Goal: Task Accomplishment & Management: Manage account settings

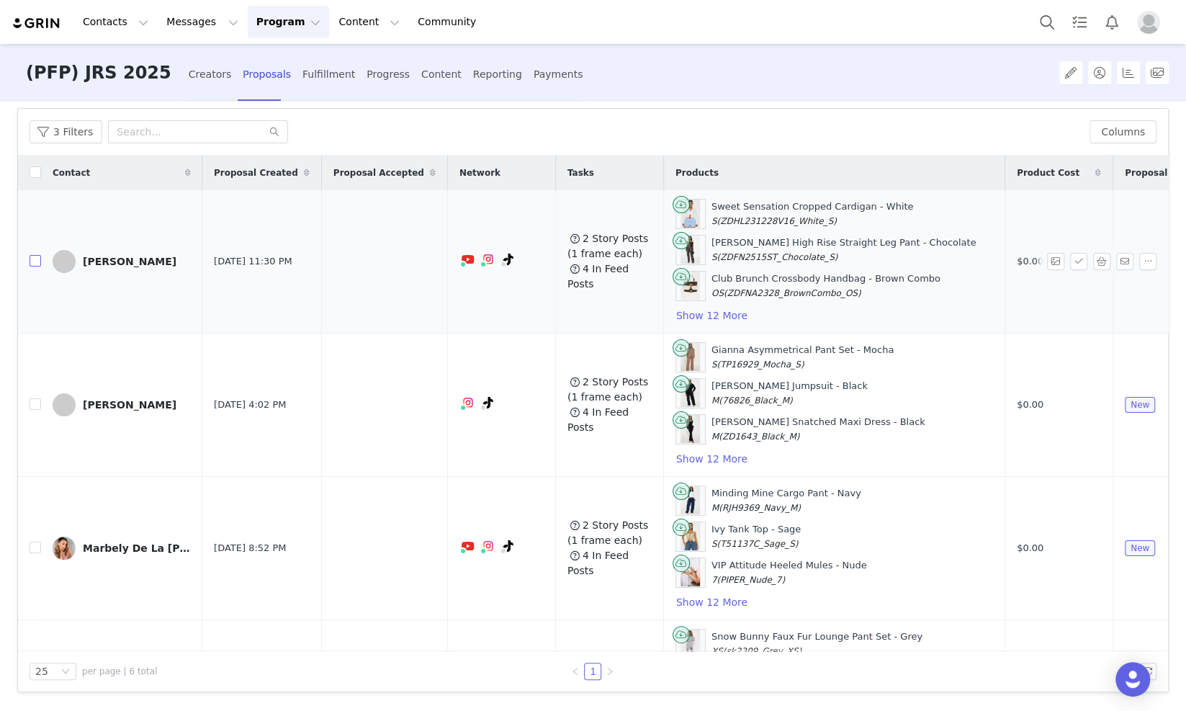
click at [37, 259] on input "checkbox" at bounding box center [36, 261] width 12 height 12
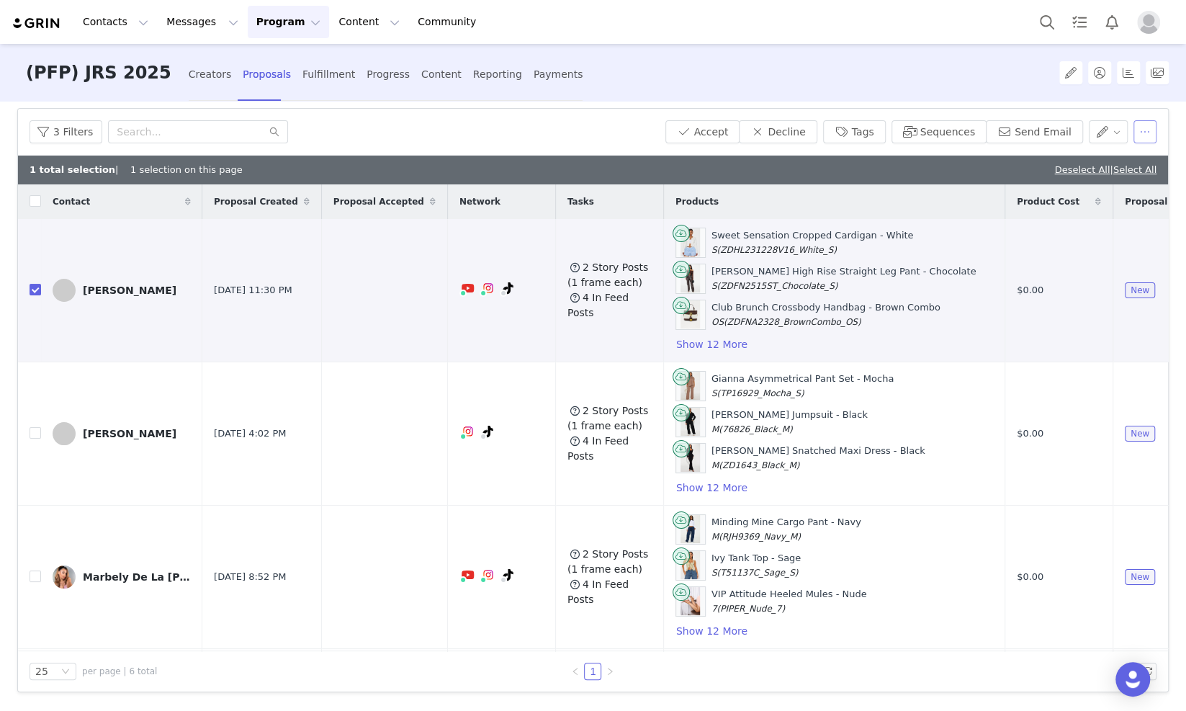
click at [1134, 135] on button "button" at bounding box center [1145, 131] width 23 height 23
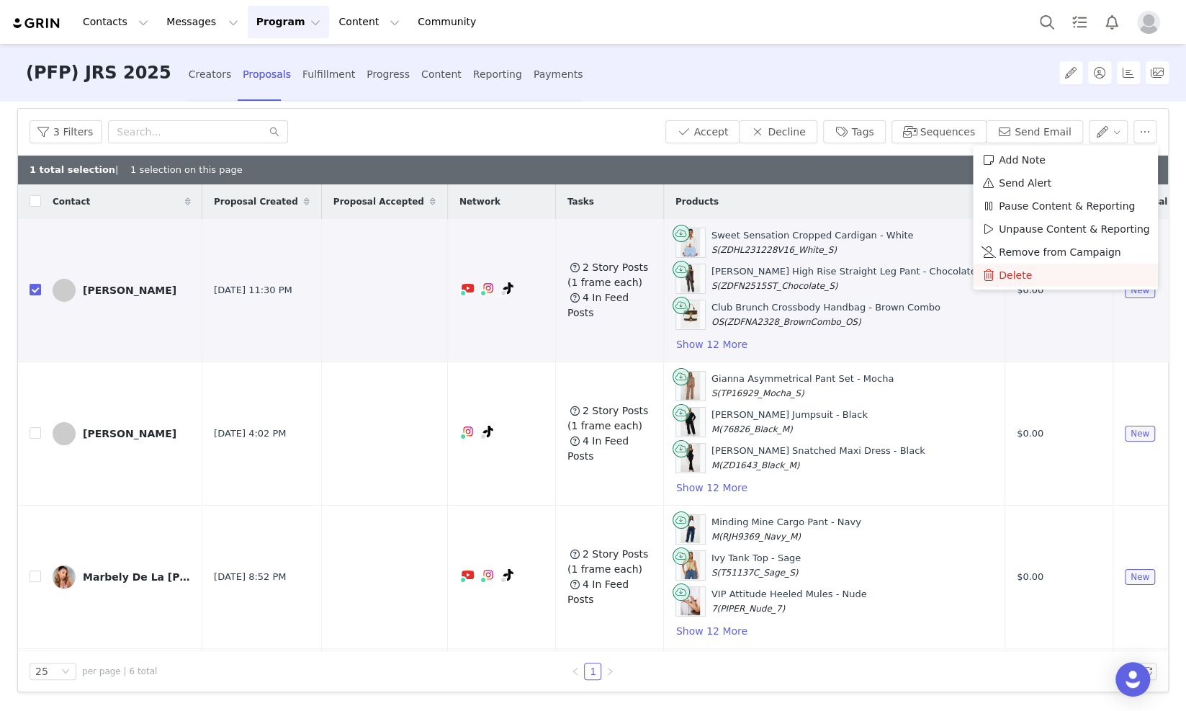
click at [1005, 272] on span "Delete" at bounding box center [1015, 275] width 33 height 16
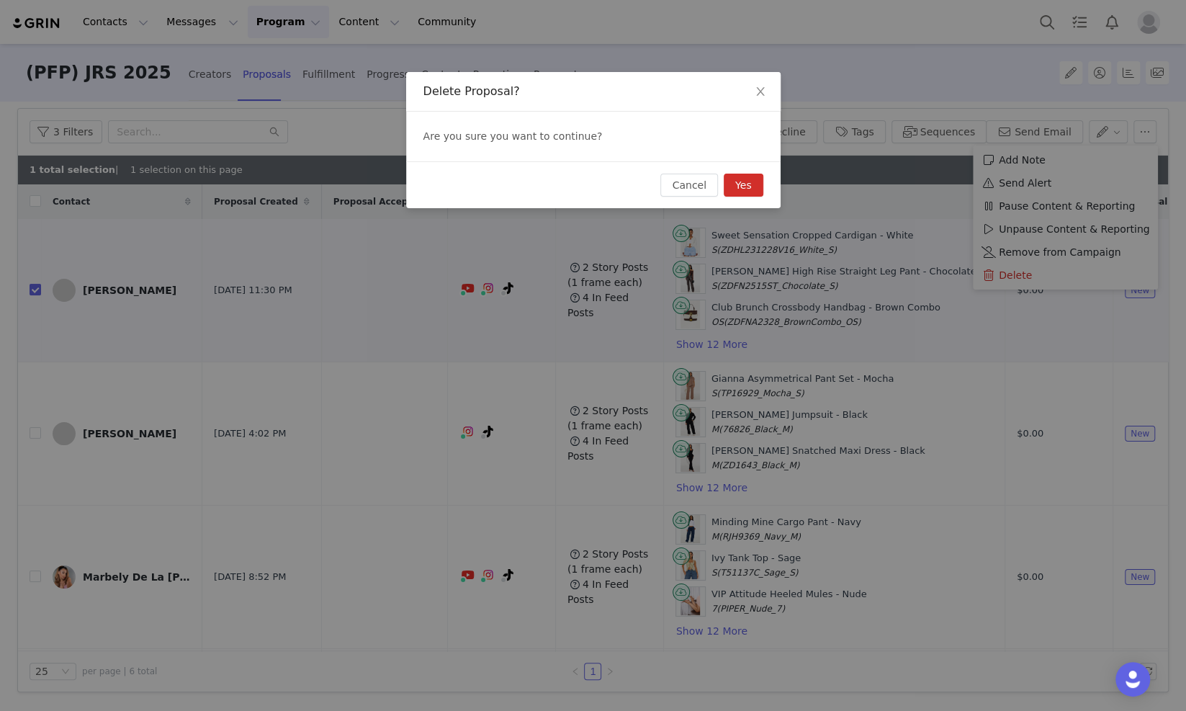
click at [753, 184] on button "Yes" at bounding box center [744, 185] width 40 height 23
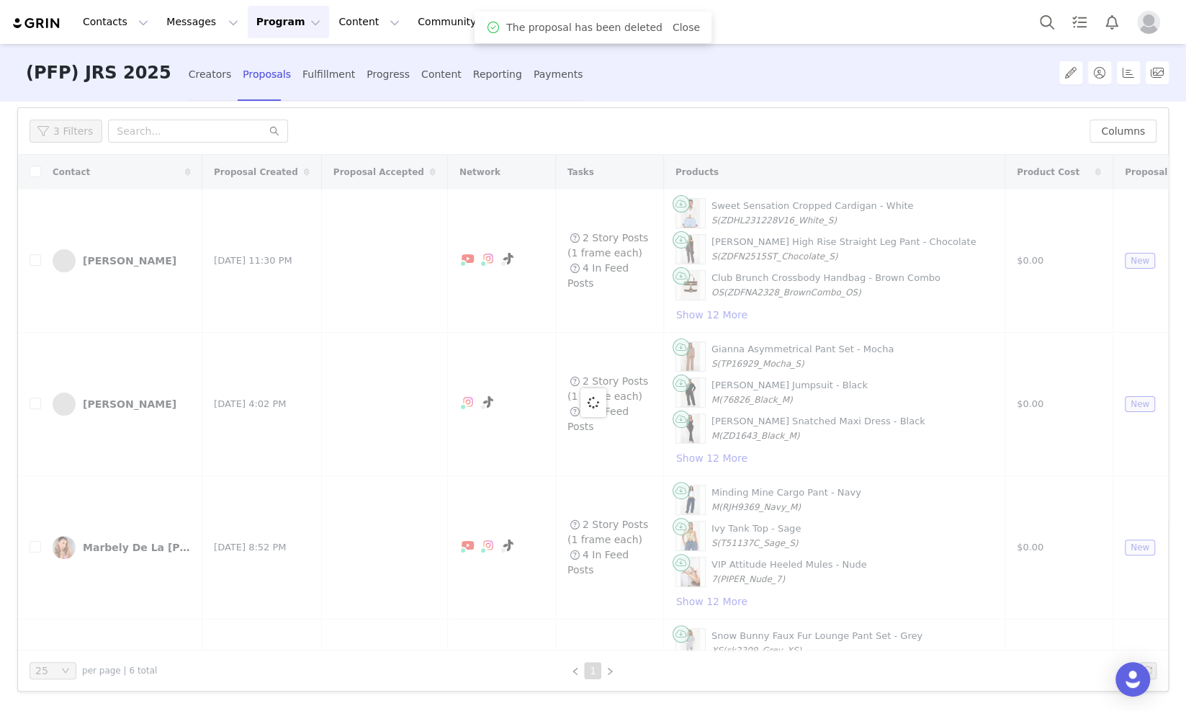
scroll to position [92, 0]
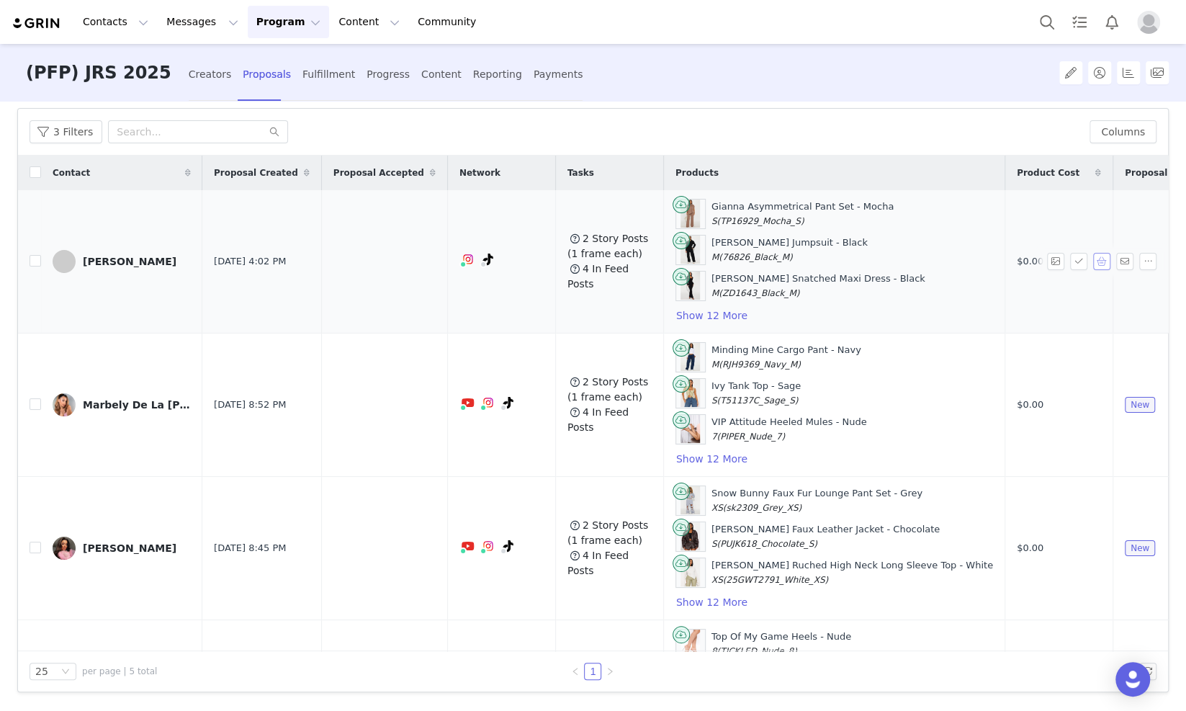
click at [1093, 260] on button "button" at bounding box center [1101, 261] width 17 height 17
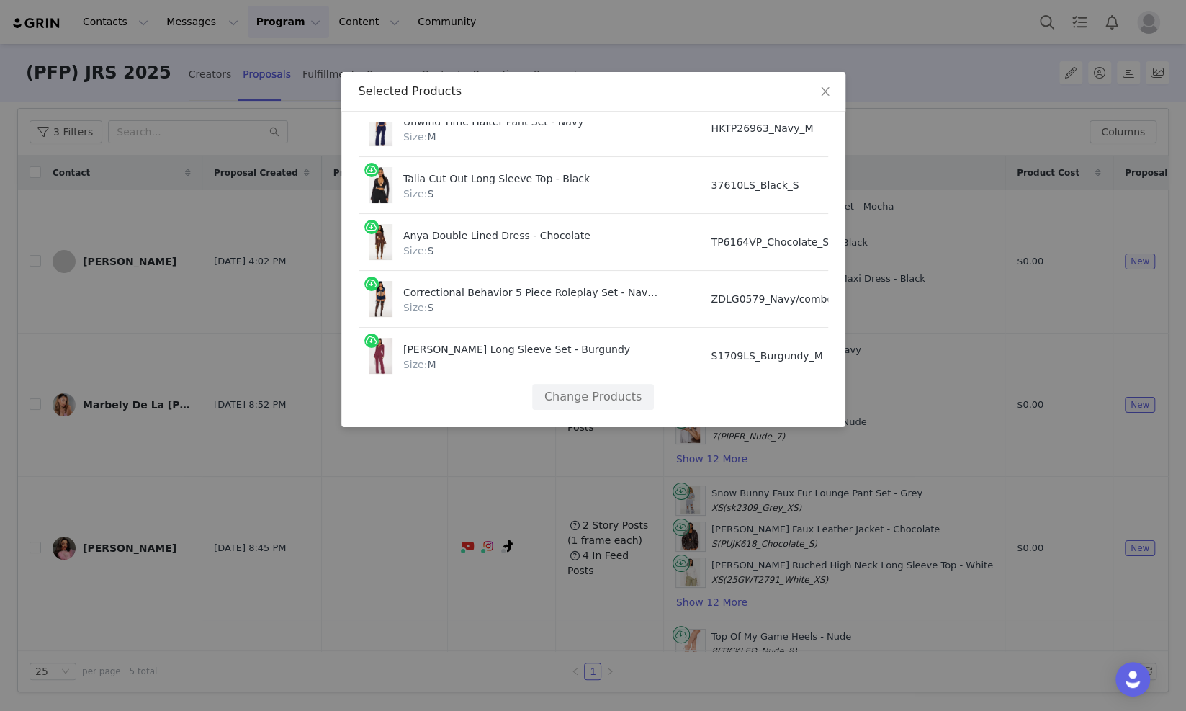
scroll to position [639, 0]
click at [436, 416] on div "Product SKU Cost Price Gianna Asymmetrical Pant Set - Mocha Size: S TP16929_Moc…" at bounding box center [593, 269] width 504 height 315
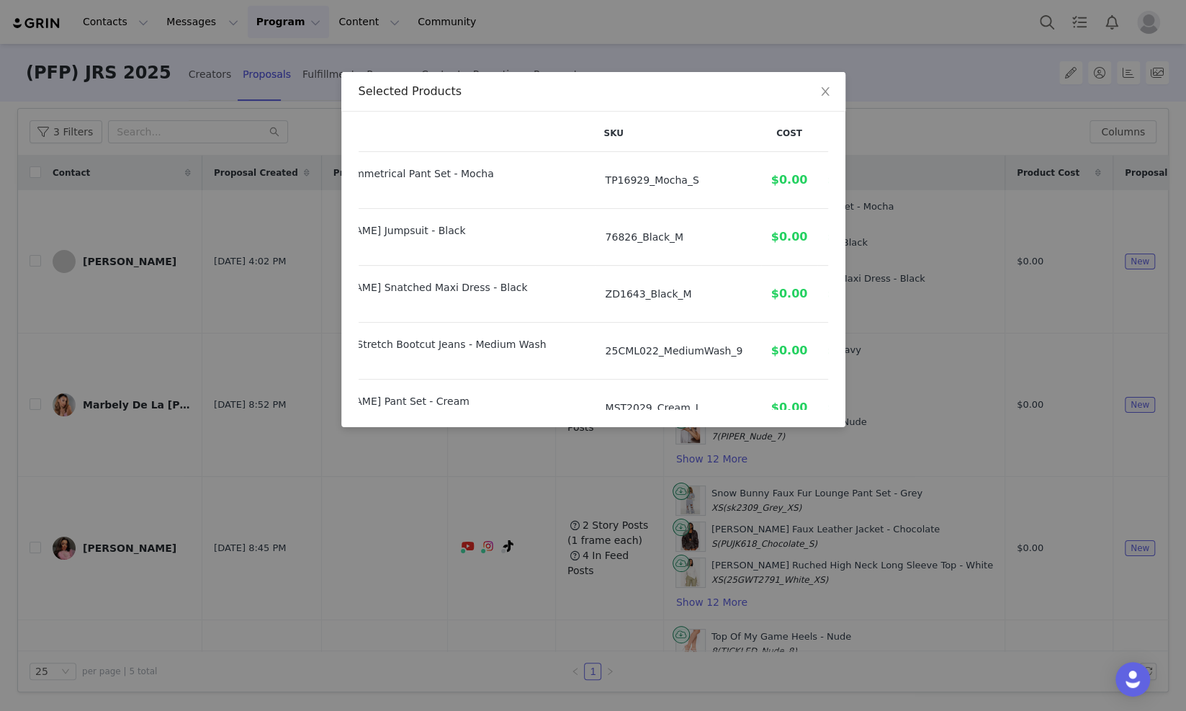
scroll to position [0, 106]
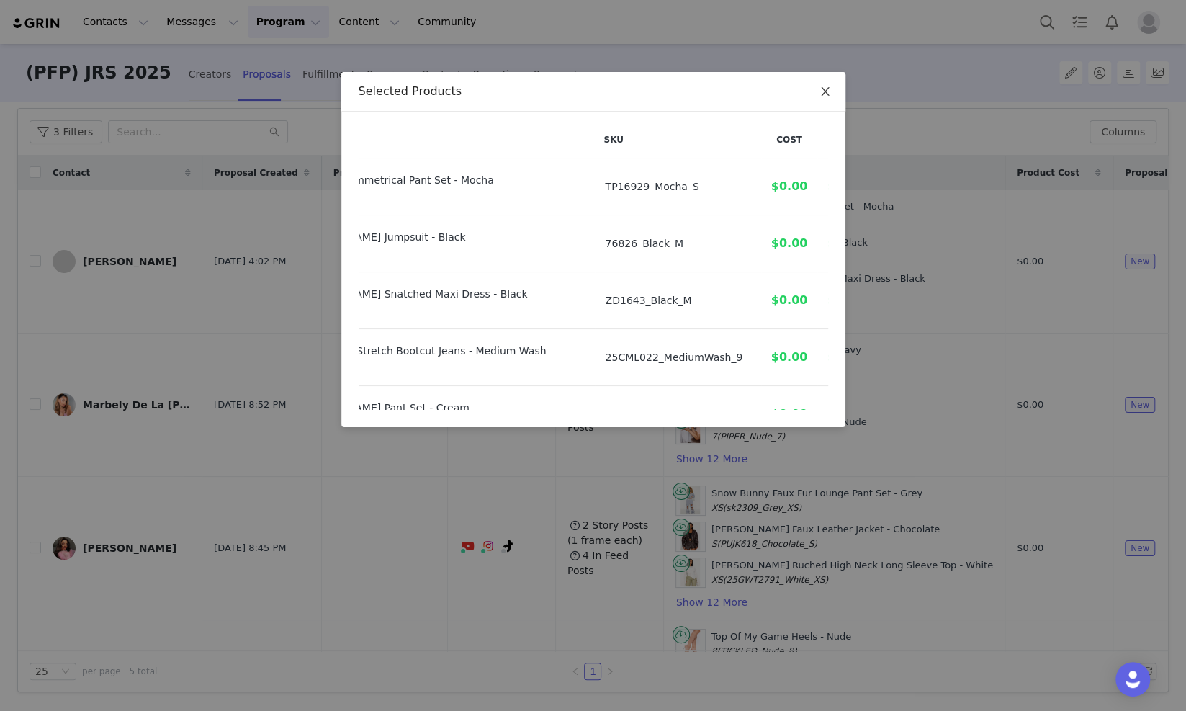
click at [830, 84] on span "Close" at bounding box center [825, 92] width 40 height 40
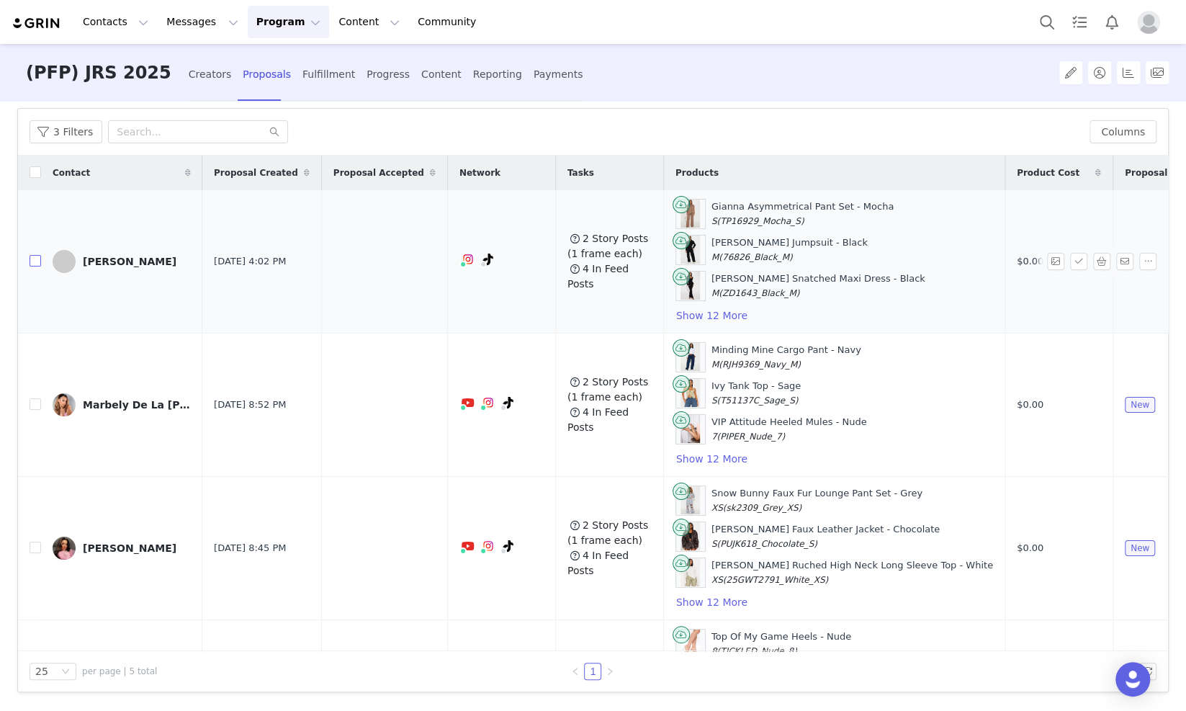
click at [37, 261] on input "checkbox" at bounding box center [36, 261] width 12 height 12
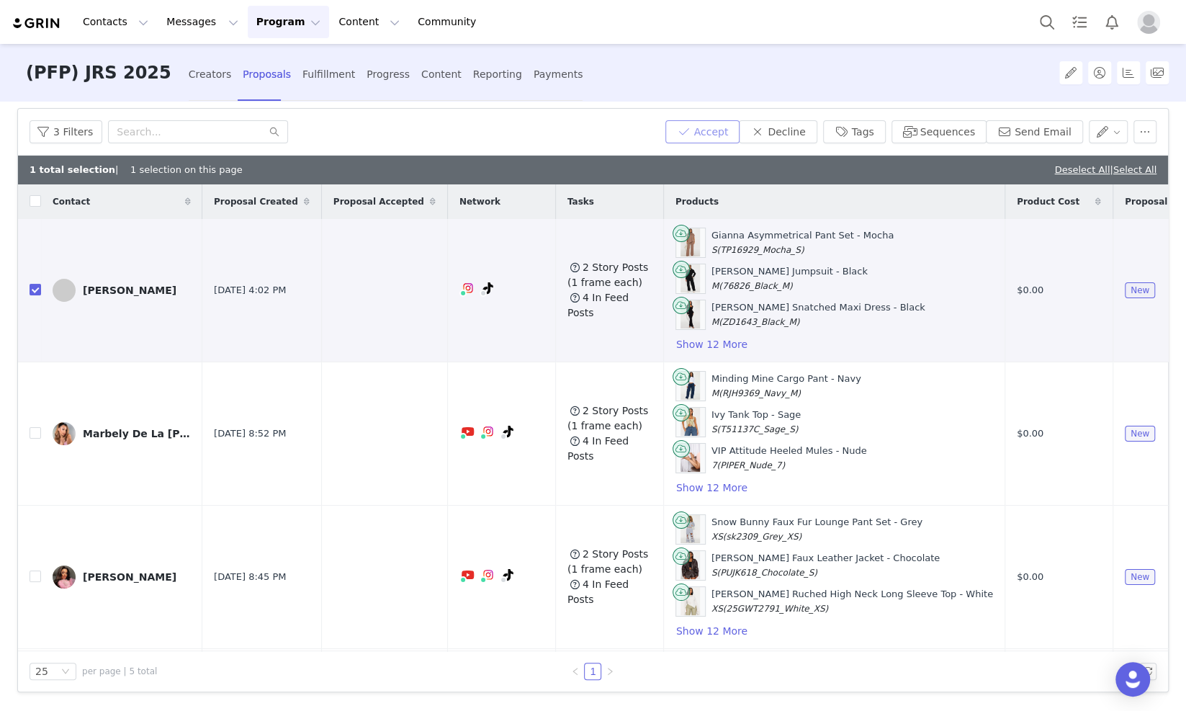
click at [723, 125] on button "Accept" at bounding box center [702, 131] width 75 height 23
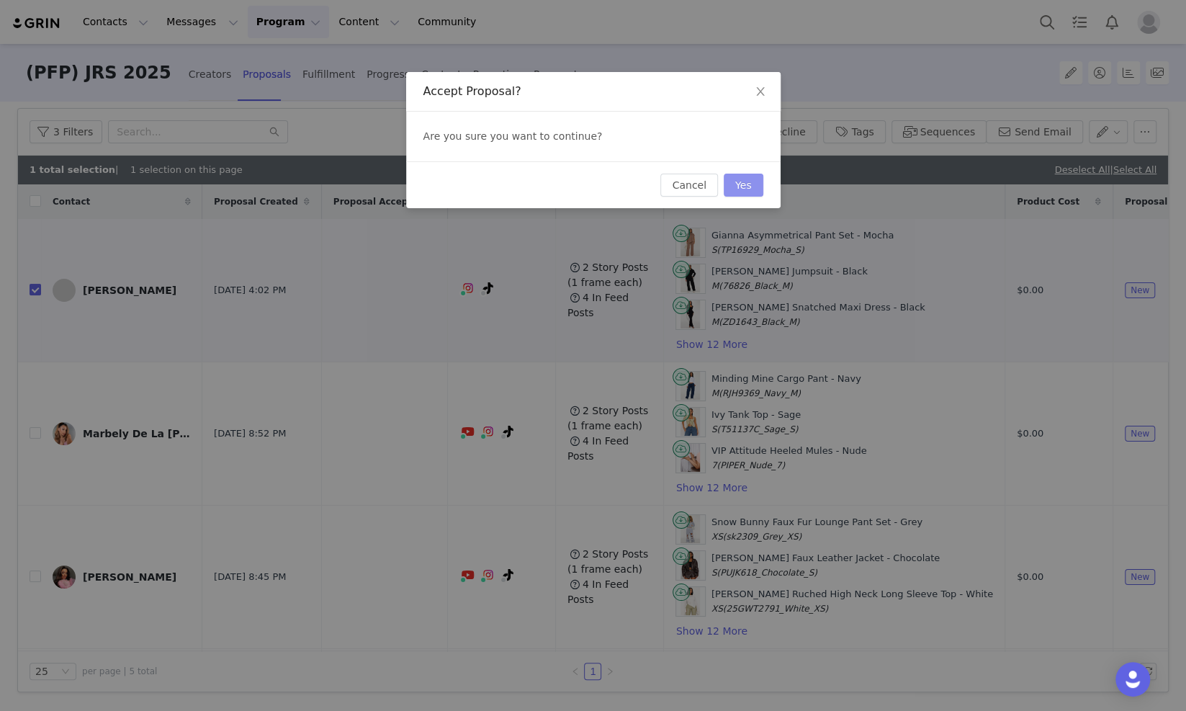
click at [750, 181] on button "Yes" at bounding box center [744, 185] width 40 height 23
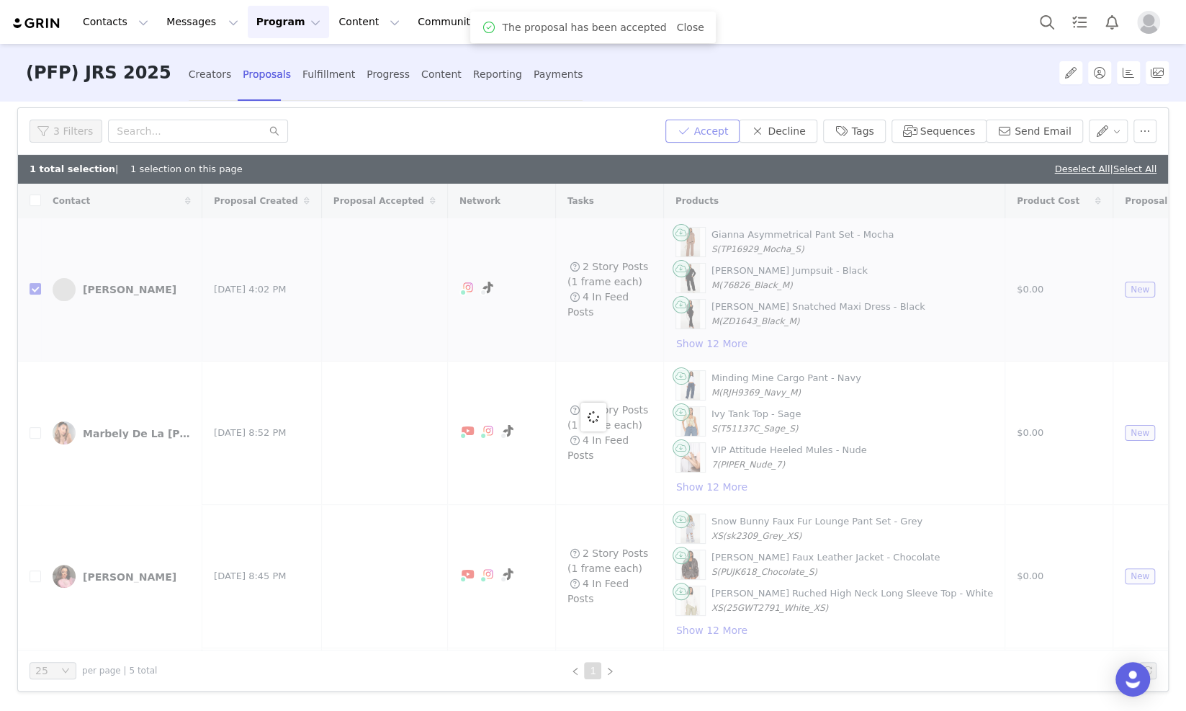
scroll to position [92, 0]
checkbox input "false"
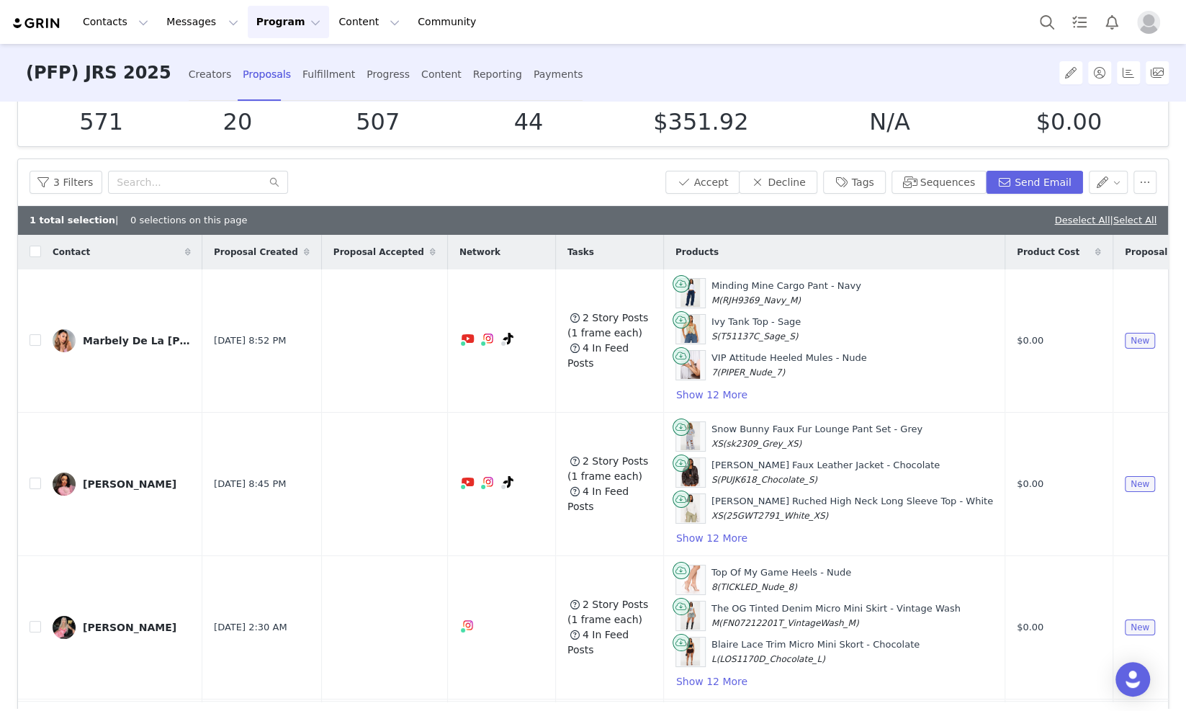
scroll to position [0, 0]
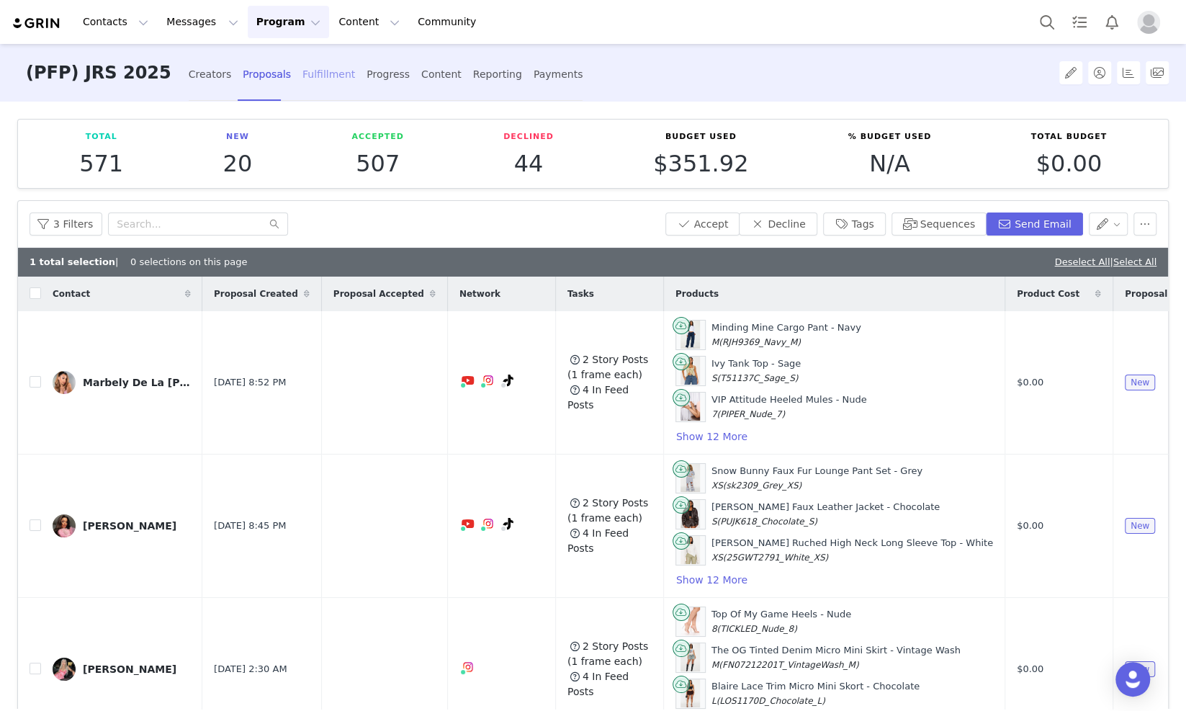
click at [302, 81] on div "Fulfillment" at bounding box center [328, 74] width 53 height 38
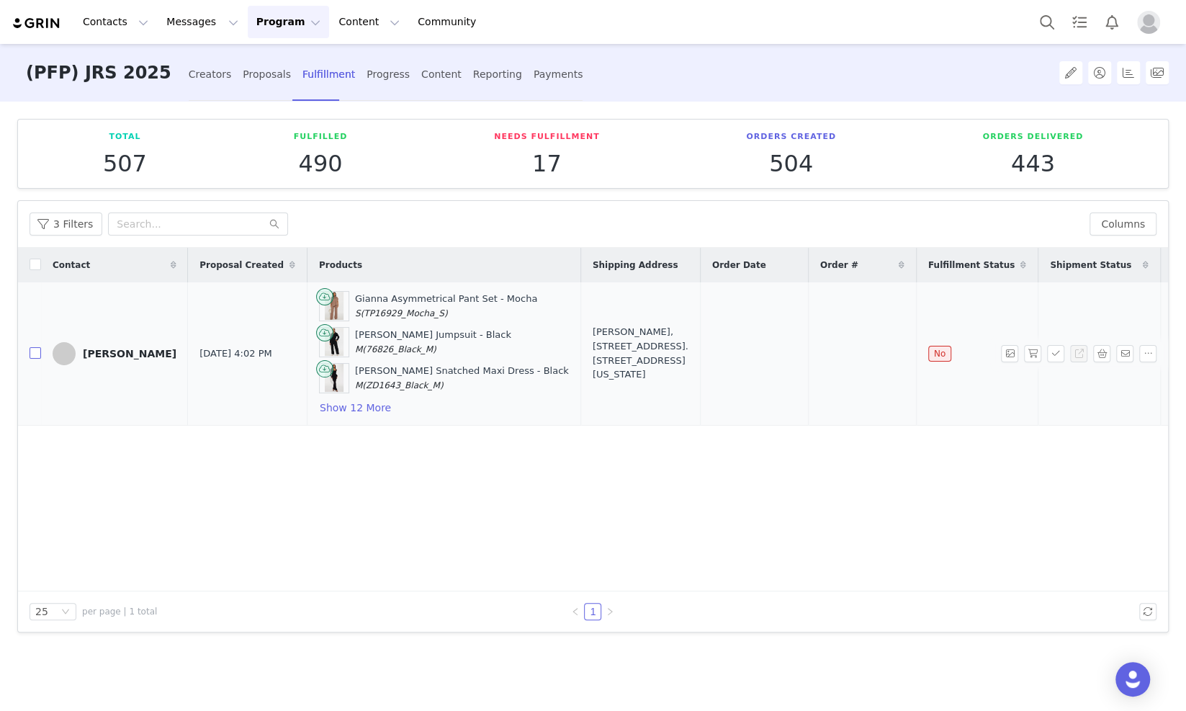
click at [37, 354] on input "checkbox" at bounding box center [36, 353] width 12 height 12
checkbox input "true"
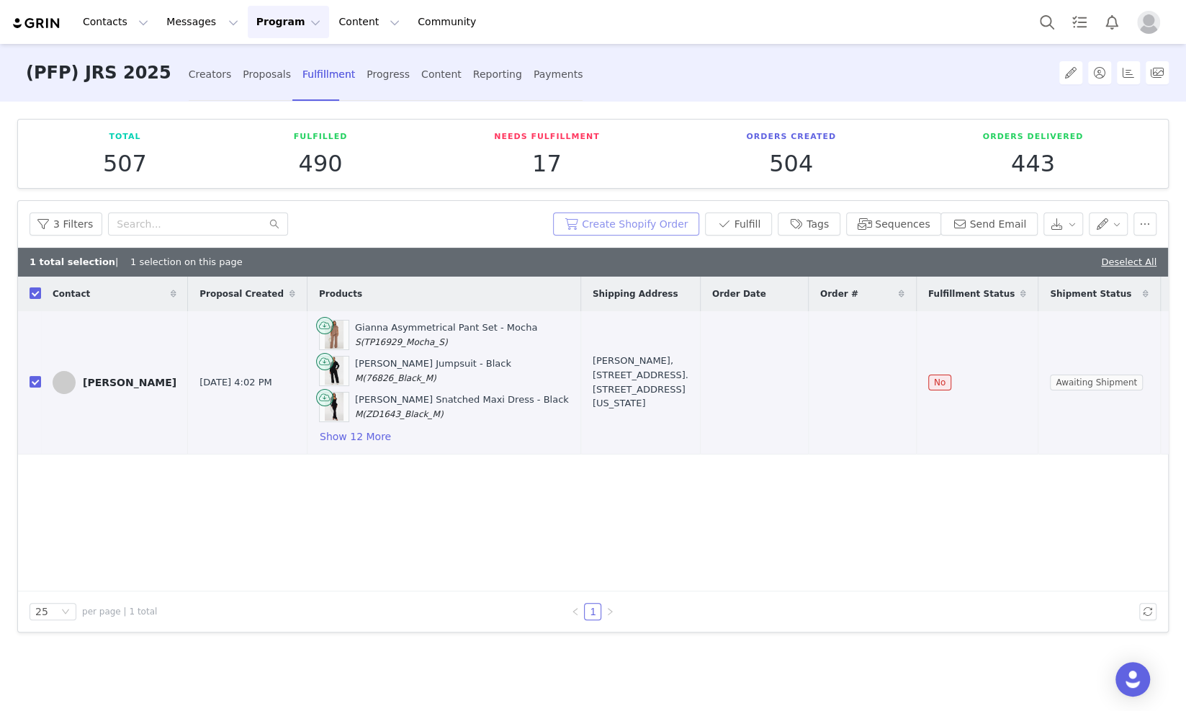
click at [693, 217] on button "Create Shopify Order" at bounding box center [626, 223] width 146 height 23
drag, startPoint x: 812, startPoint y: 383, endPoint x: 750, endPoint y: 385, distance: 62.7
click at [808, 385] on td "#167559446" at bounding box center [862, 382] width 108 height 143
copy span "167559446"
click at [243, 78] on div "Proposals" at bounding box center [267, 74] width 48 height 38
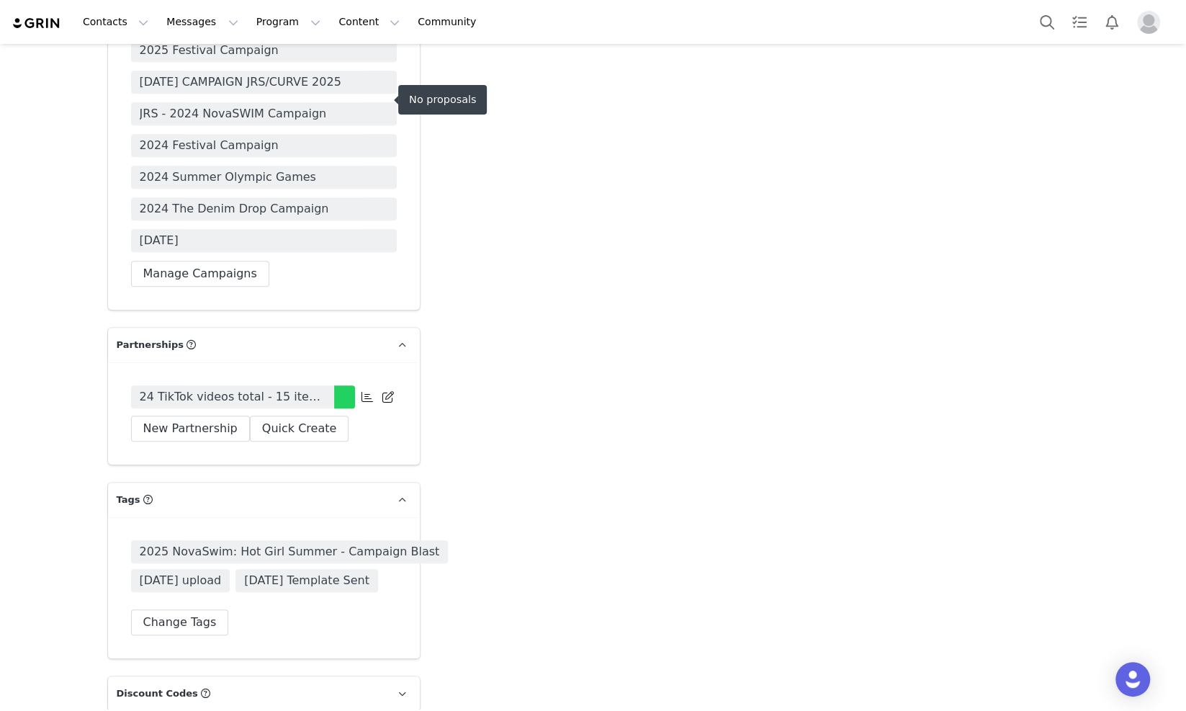
scroll to position [4231, 0]
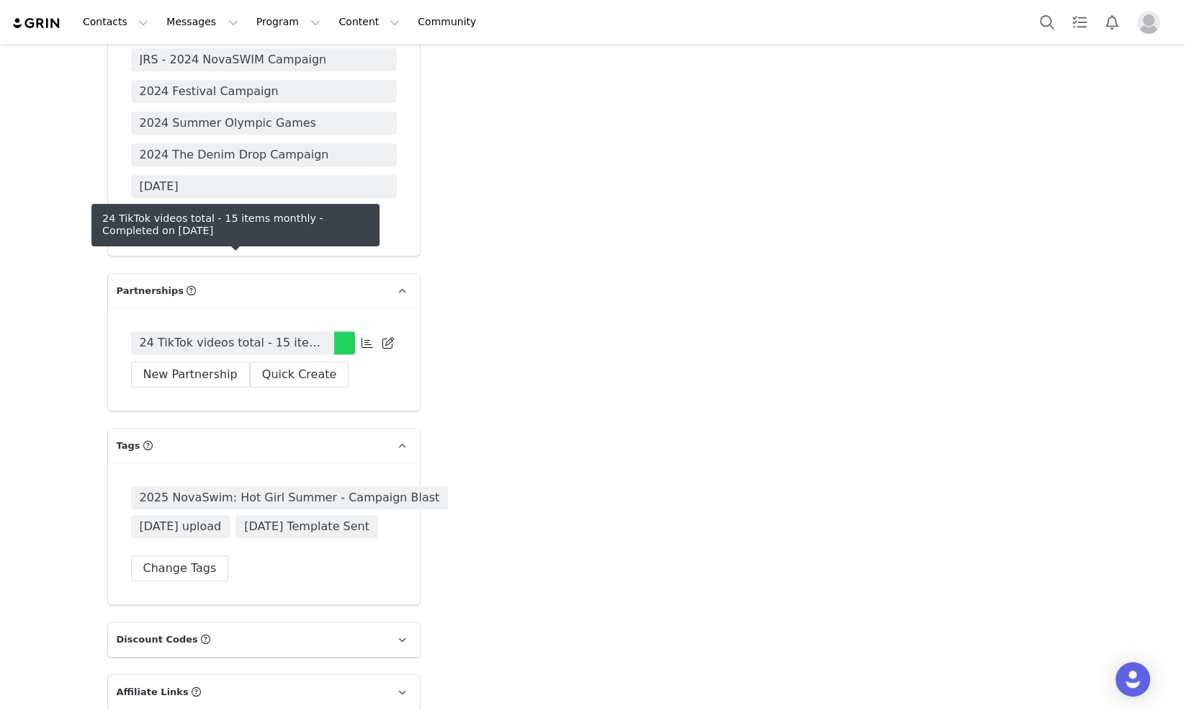
click at [271, 334] on span "24 TikTok videos total - 15 items monthly" at bounding box center [233, 342] width 186 height 17
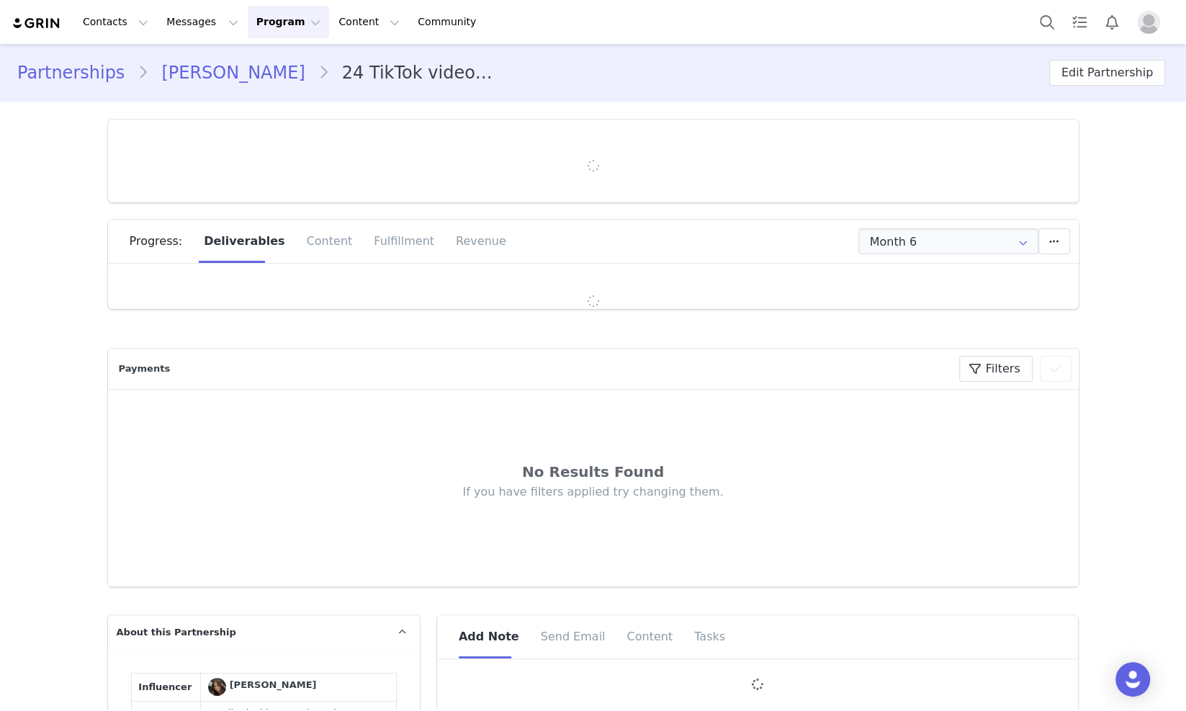
type input "+1 ([GEOGRAPHIC_DATA])"
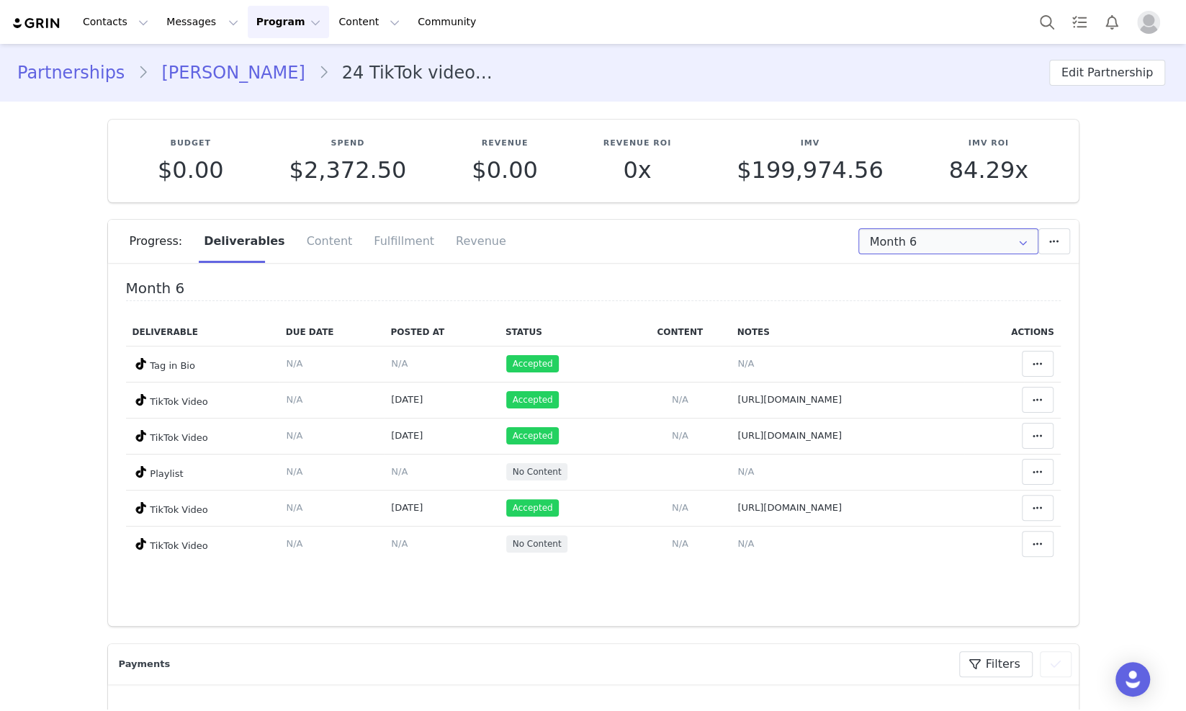
click at [923, 228] on input "Month 6" at bounding box center [948, 241] width 180 height 26
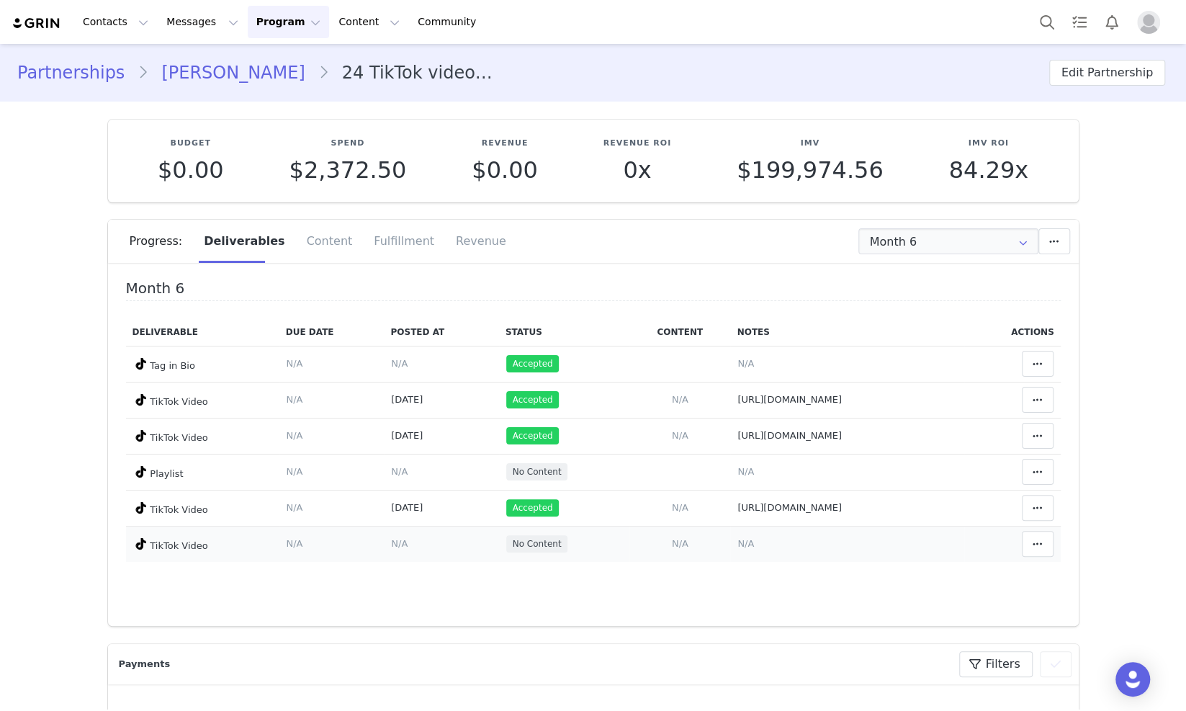
drag, startPoint x: 694, startPoint y: 547, endPoint x: 691, endPoint y: 533, distance: 13.9
click at [737, 547] on span "N/A" at bounding box center [745, 543] width 17 height 11
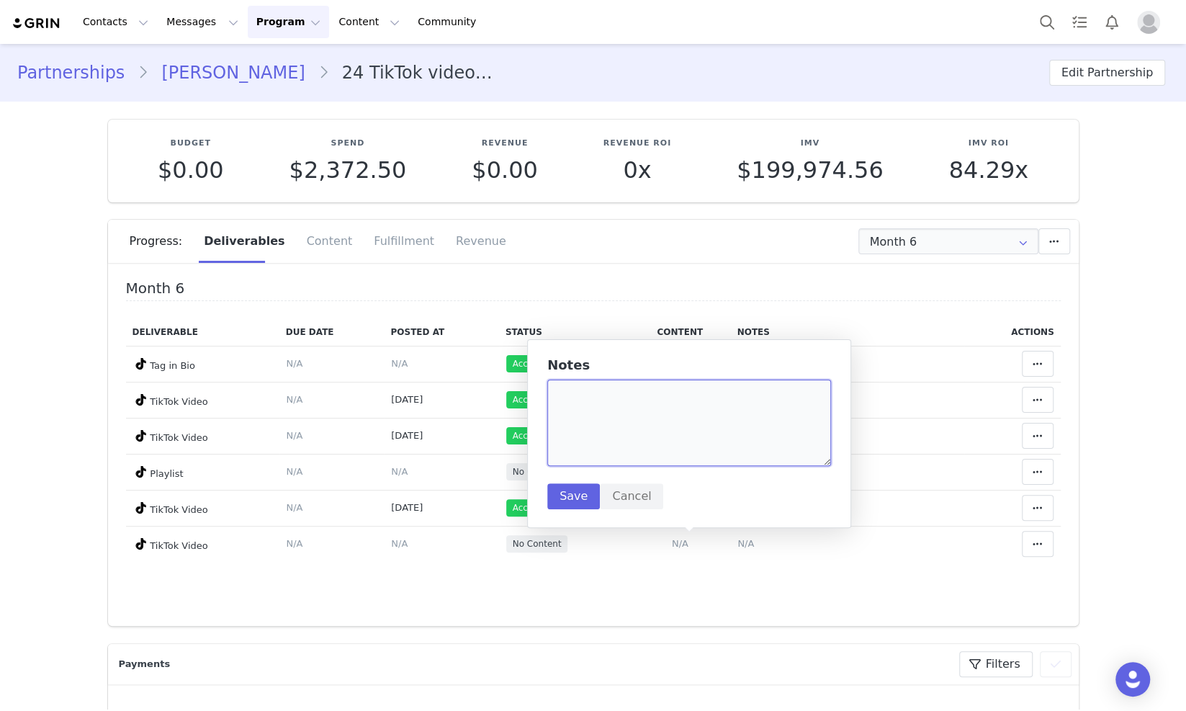
click at [663, 436] on textarea at bounding box center [689, 423] width 284 height 86
paste textarea "https://www.tiktok.com/@nikiyanc/video/7555285665416629518"
type textarea "https://www.tiktok.com/@nikiyanc/video/7555285665416629518"
click at [567, 491] on button "Save" at bounding box center [573, 496] width 53 height 26
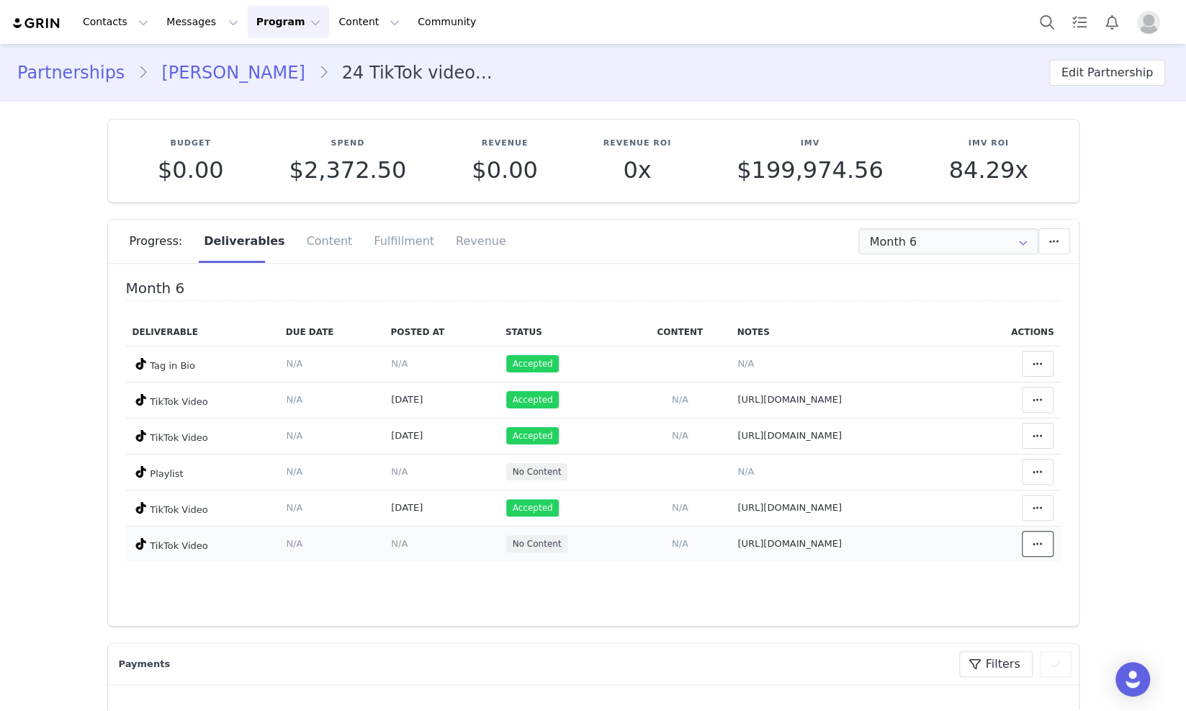
click at [1029, 549] on span at bounding box center [1037, 543] width 17 height 17
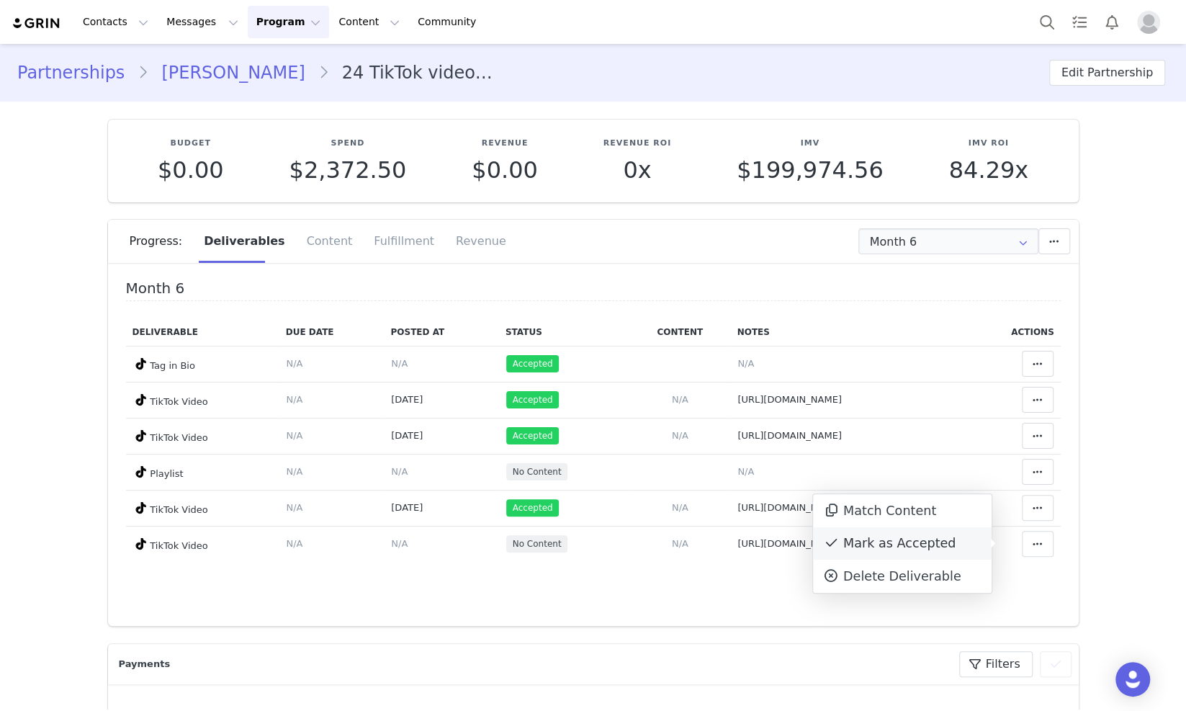
click at [918, 541] on div "Mark as Accepted" at bounding box center [902, 543] width 179 height 33
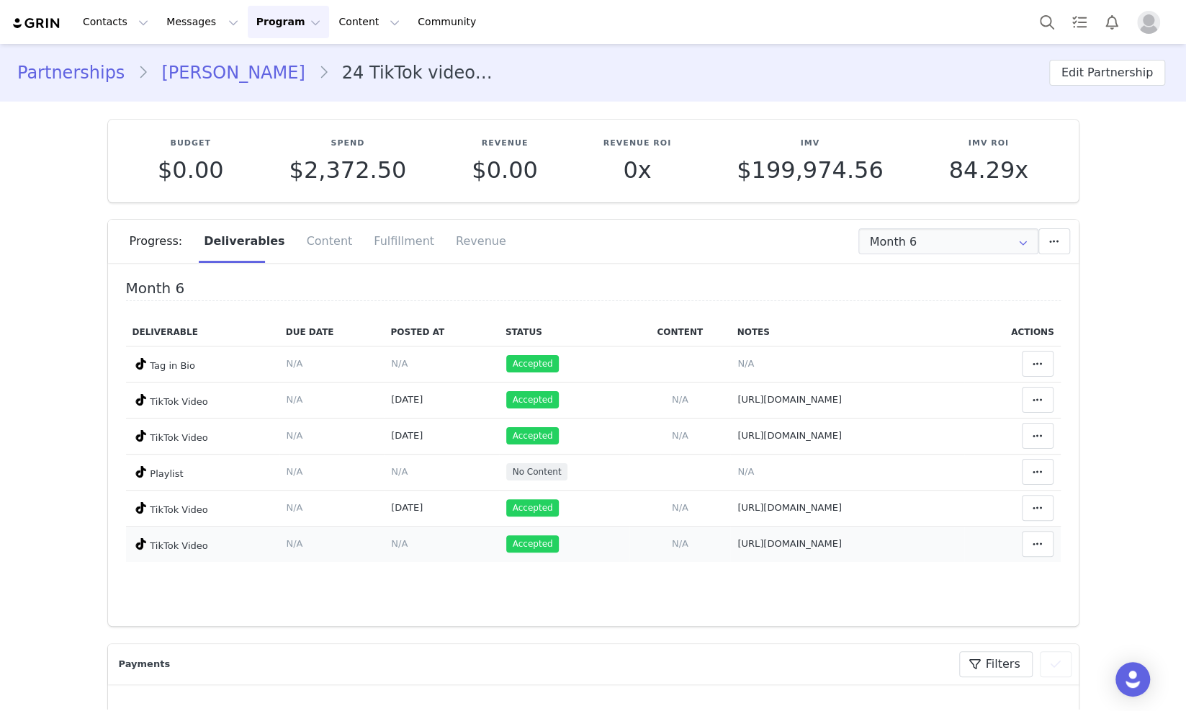
click at [391, 543] on span "N/A" at bounding box center [399, 543] width 17 height 11
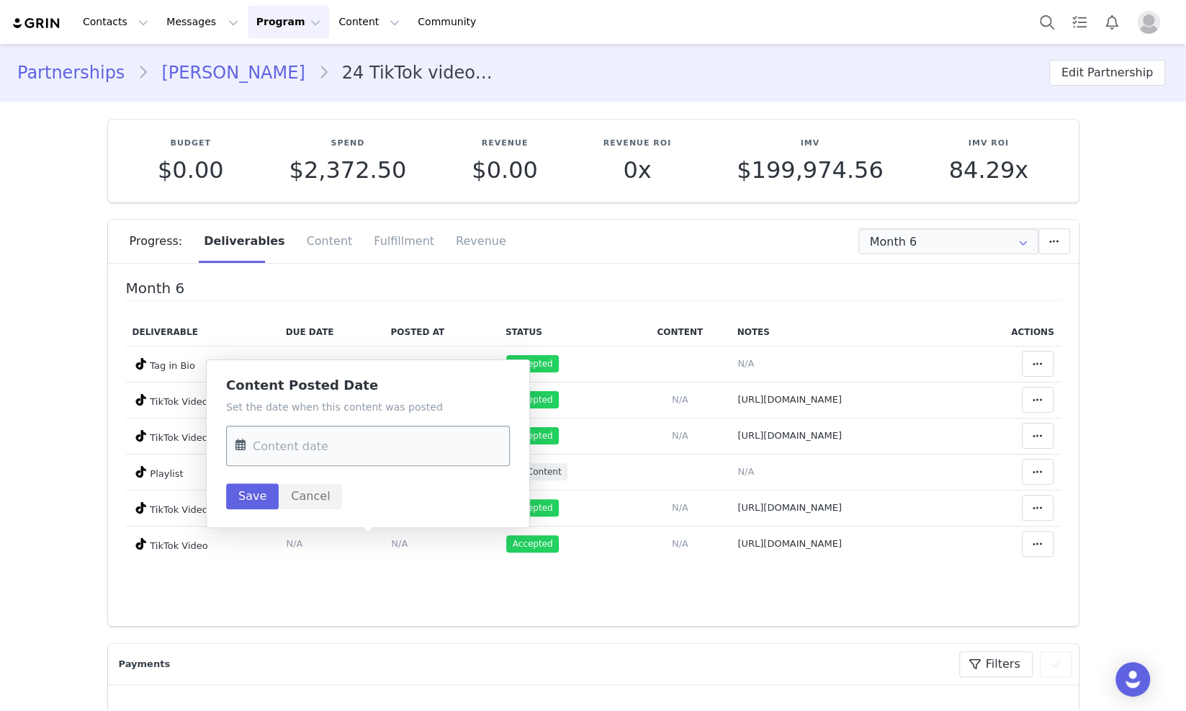
click at [327, 441] on input "text" at bounding box center [368, 446] width 284 height 40
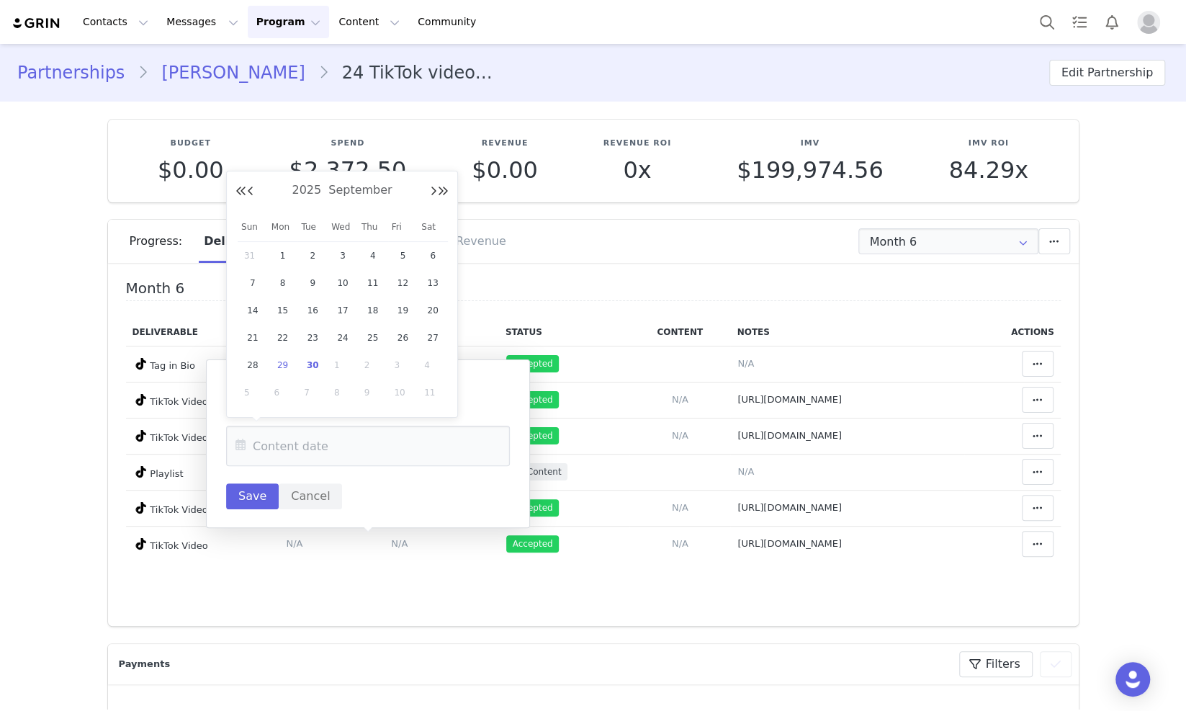
click at [284, 364] on span "29" at bounding box center [282, 364] width 17 height 17
type input "Sep 29 2025"
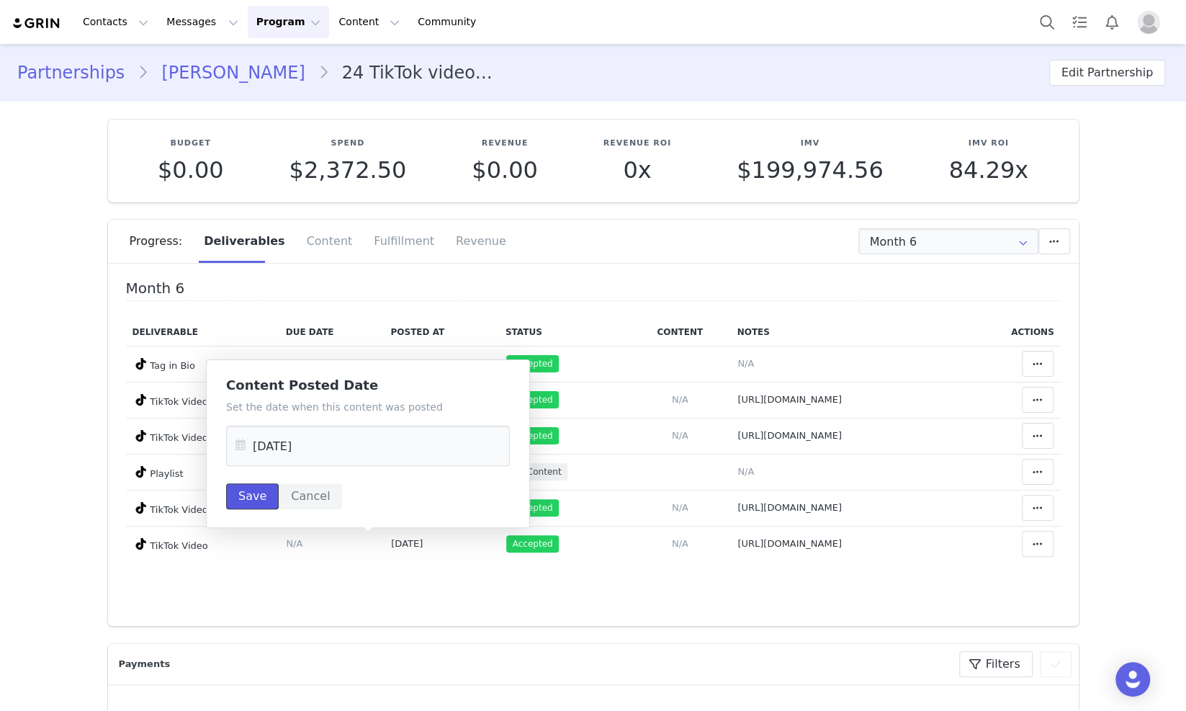
click at [228, 487] on button "Save" at bounding box center [252, 496] width 53 height 26
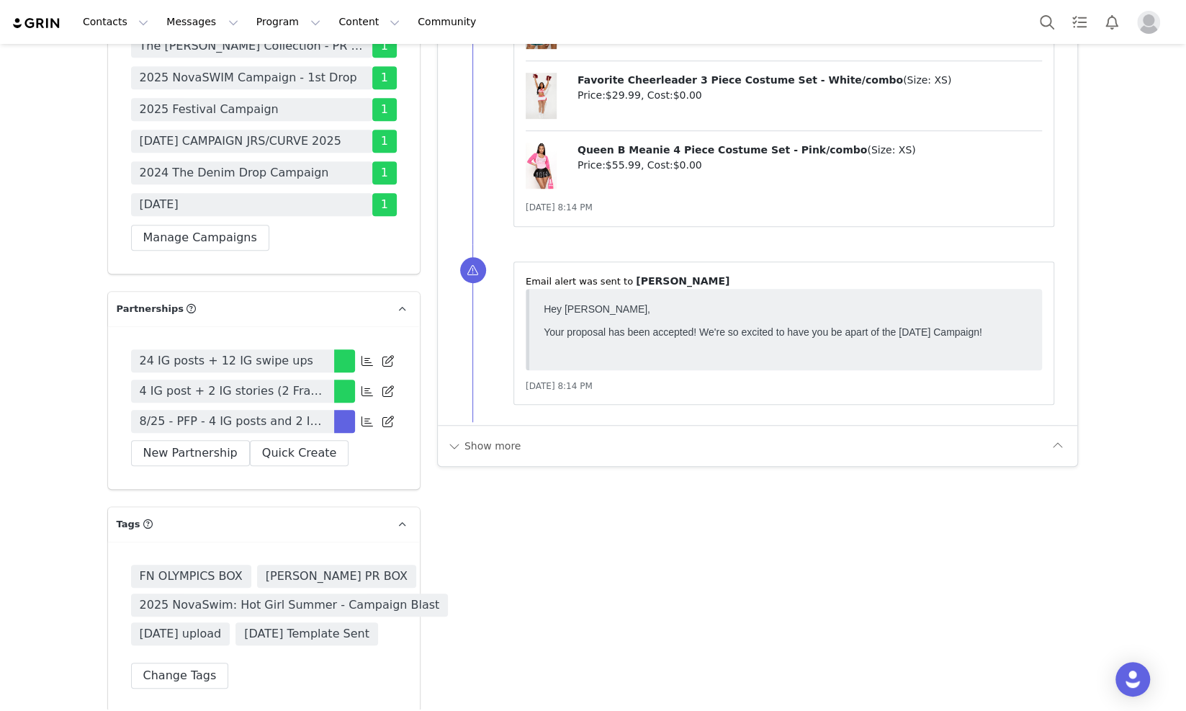
scroll to position [4141, 0]
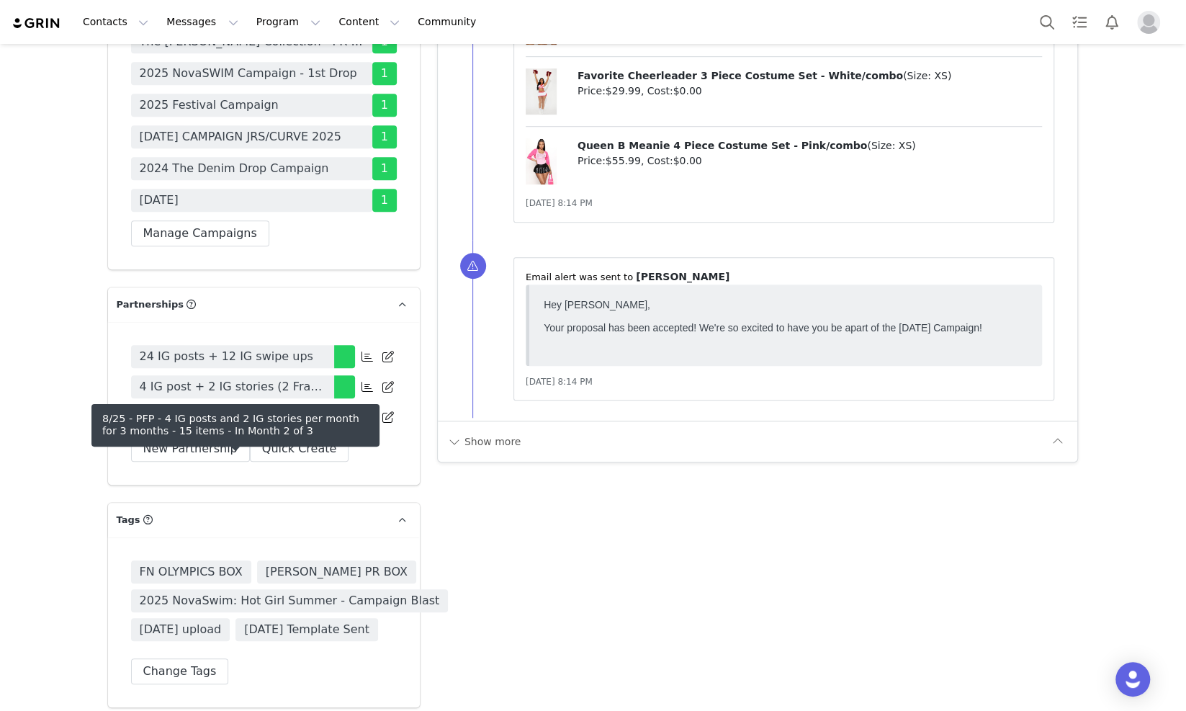
click at [306, 426] on span "8/25 - PFP - 4 IG posts and 2 IG stories per month for 3 months - 15 items" at bounding box center [233, 416] width 186 height 17
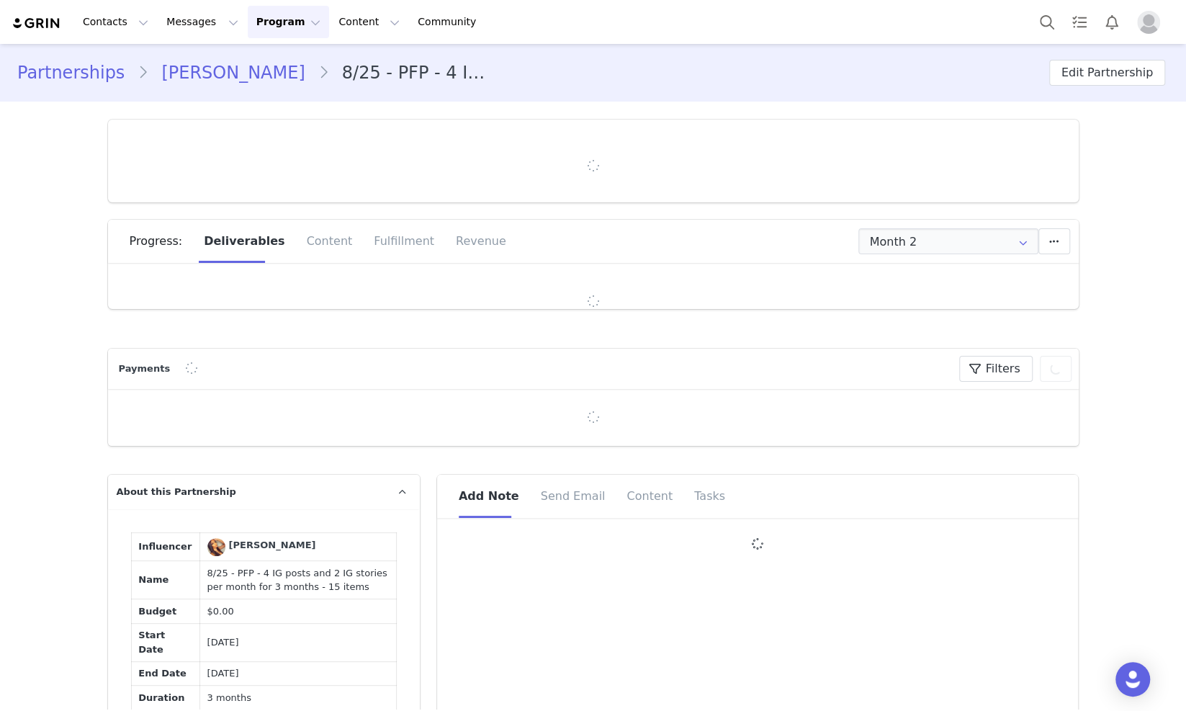
type input "+1 ([GEOGRAPHIC_DATA])"
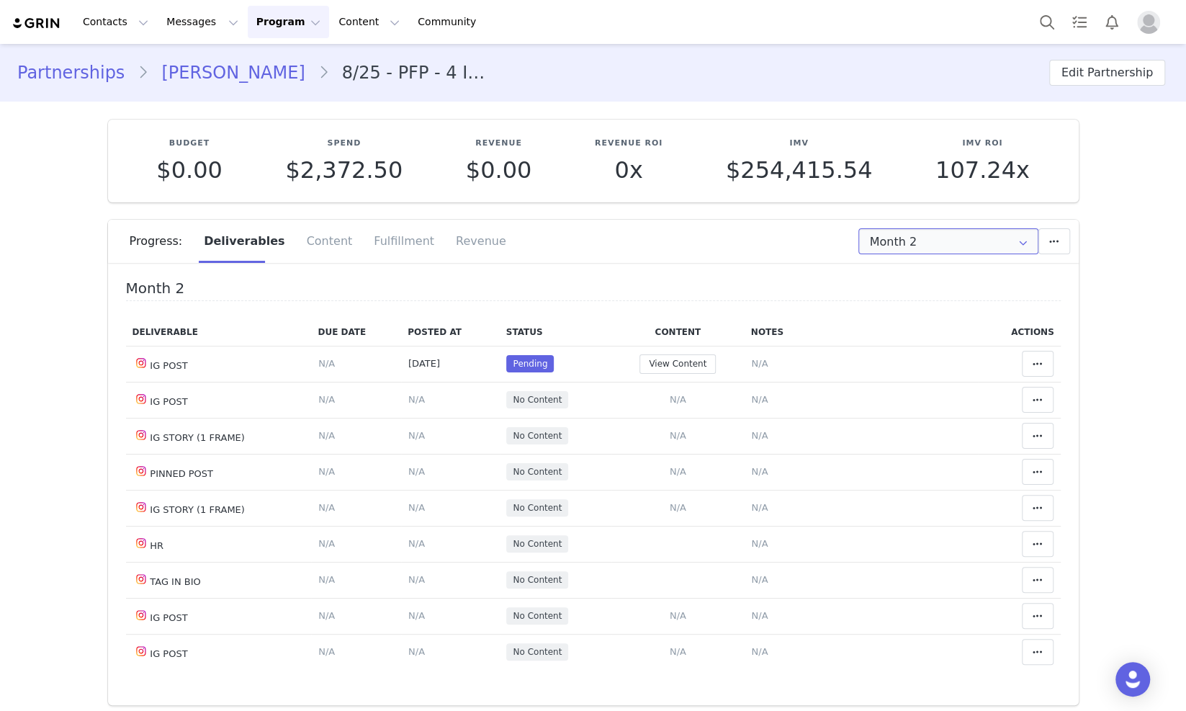
click at [905, 234] on input "Month 2" at bounding box center [948, 241] width 180 height 26
click at [914, 359] on li "All Months" at bounding box center [948, 353] width 192 height 24
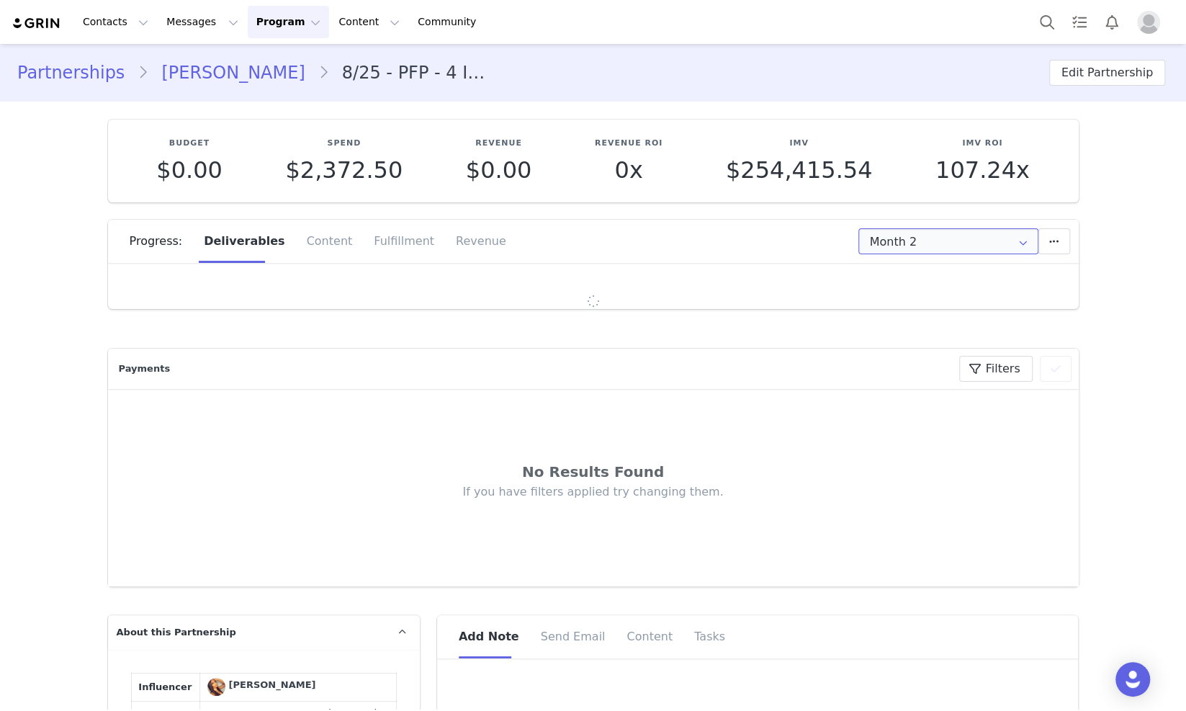
type input "All"
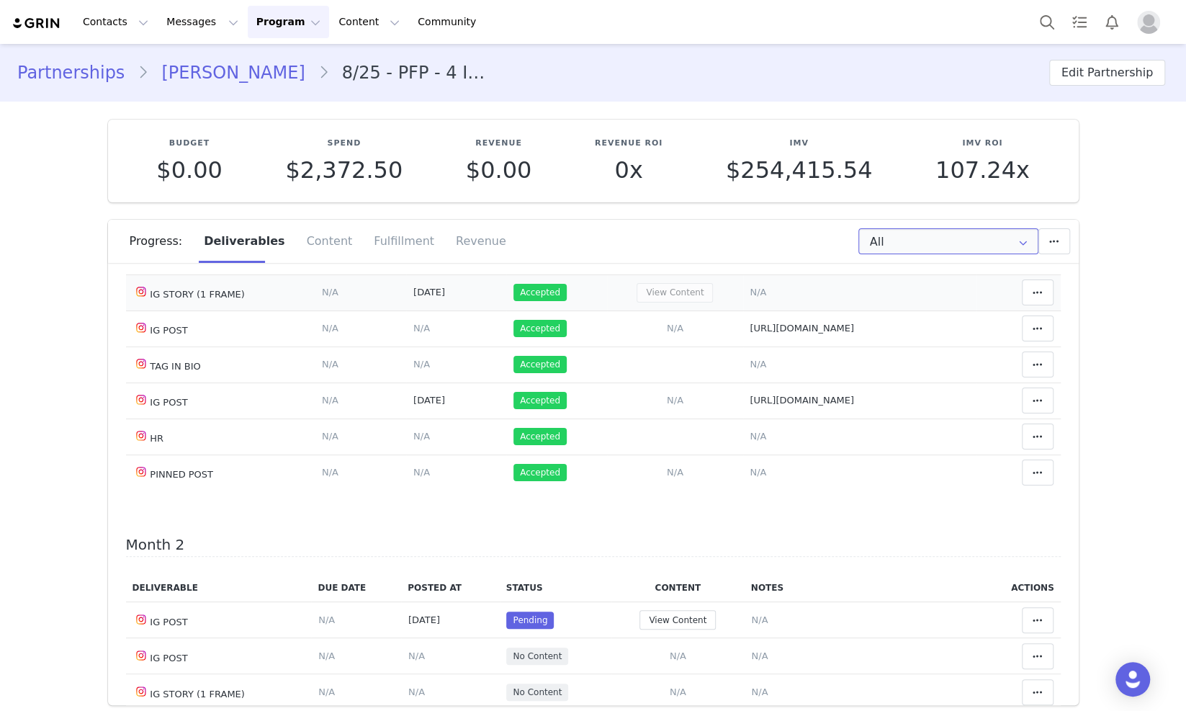
scroll to position [359, 0]
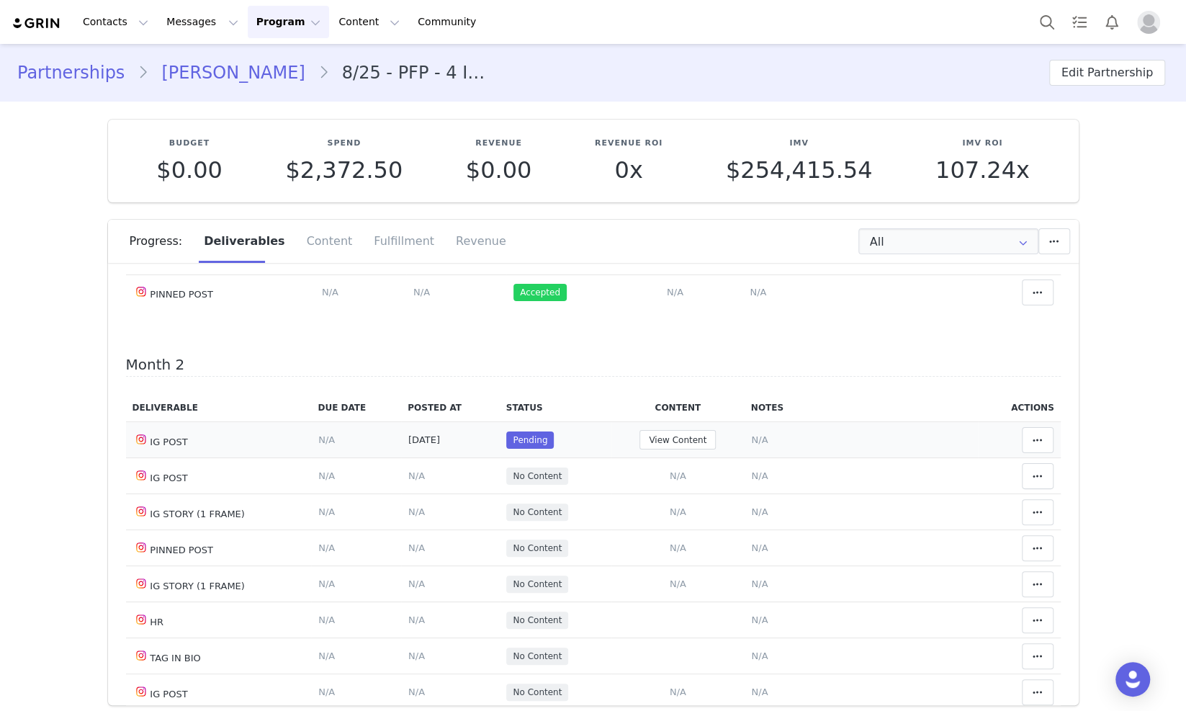
click at [751, 435] on span "N/A" at bounding box center [759, 439] width 17 height 11
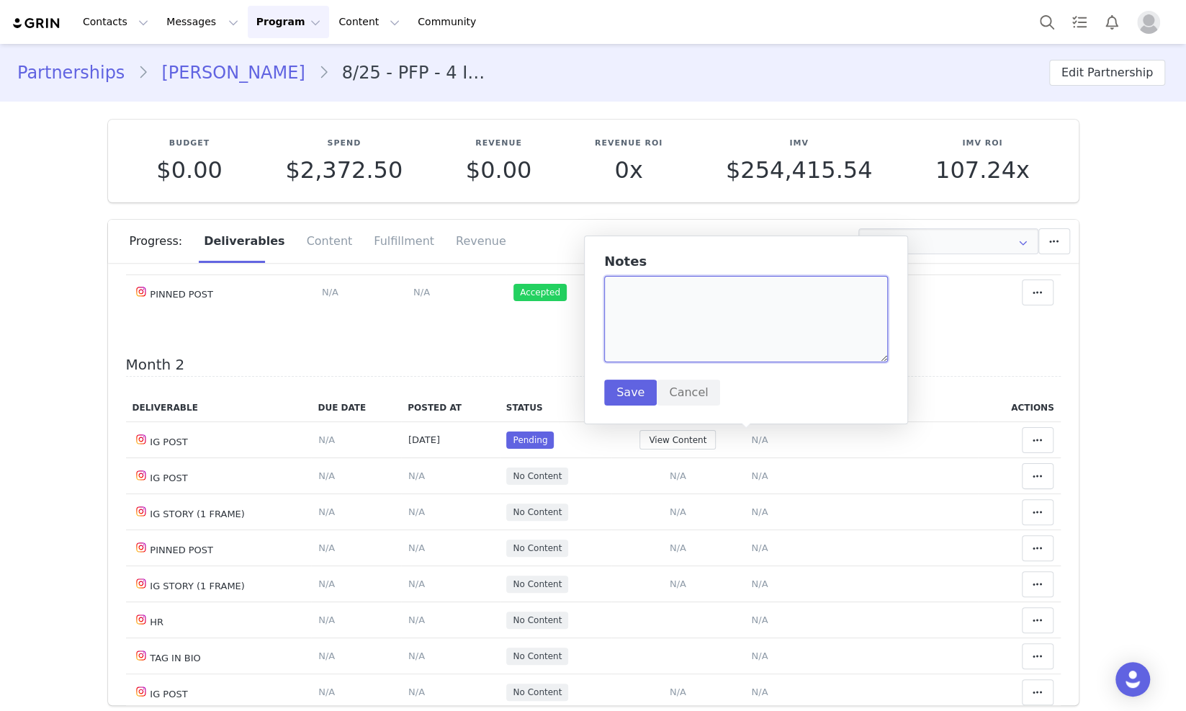
click at [703, 311] on textarea at bounding box center [746, 319] width 284 height 86
drag, startPoint x: 703, startPoint y: 311, endPoint x: 714, endPoint y: 320, distance: 14.4
paste textarea "https://www.instagram.com/p/DPF3karDkIT/"
type textarea "https://www.instagram.com/p/DPF3karDkIT/"
click at [630, 392] on button "Save" at bounding box center [630, 393] width 53 height 26
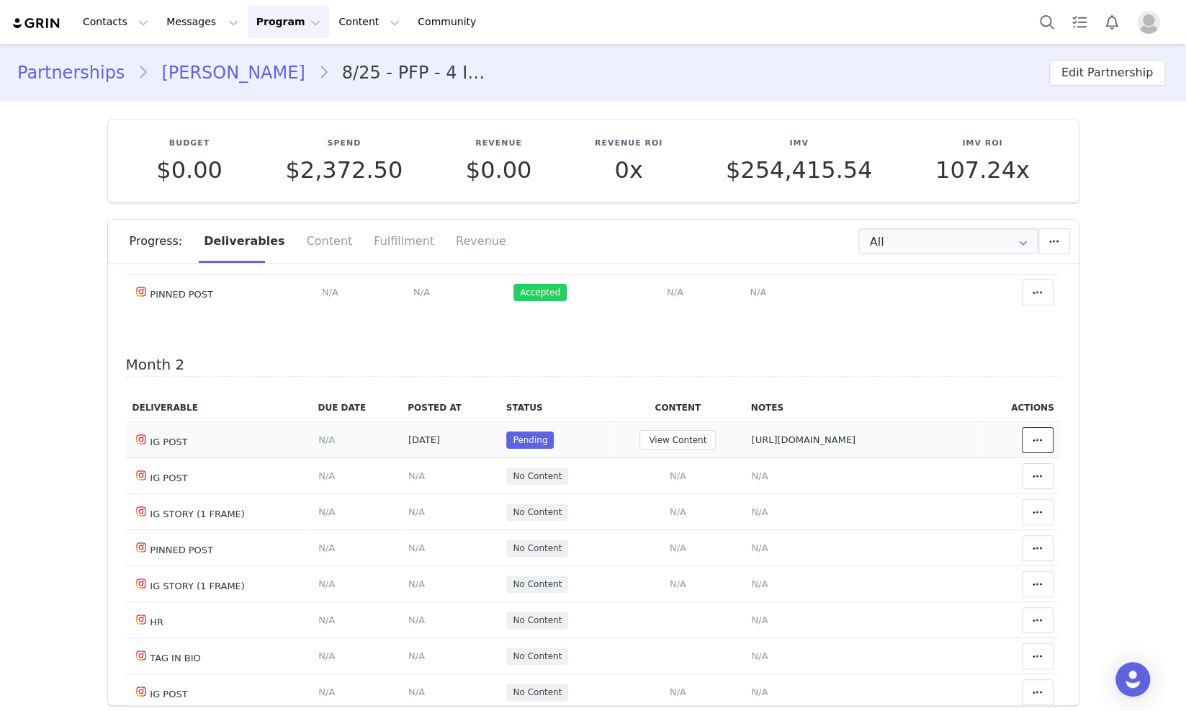
click at [1029, 439] on span at bounding box center [1037, 439] width 17 height 17
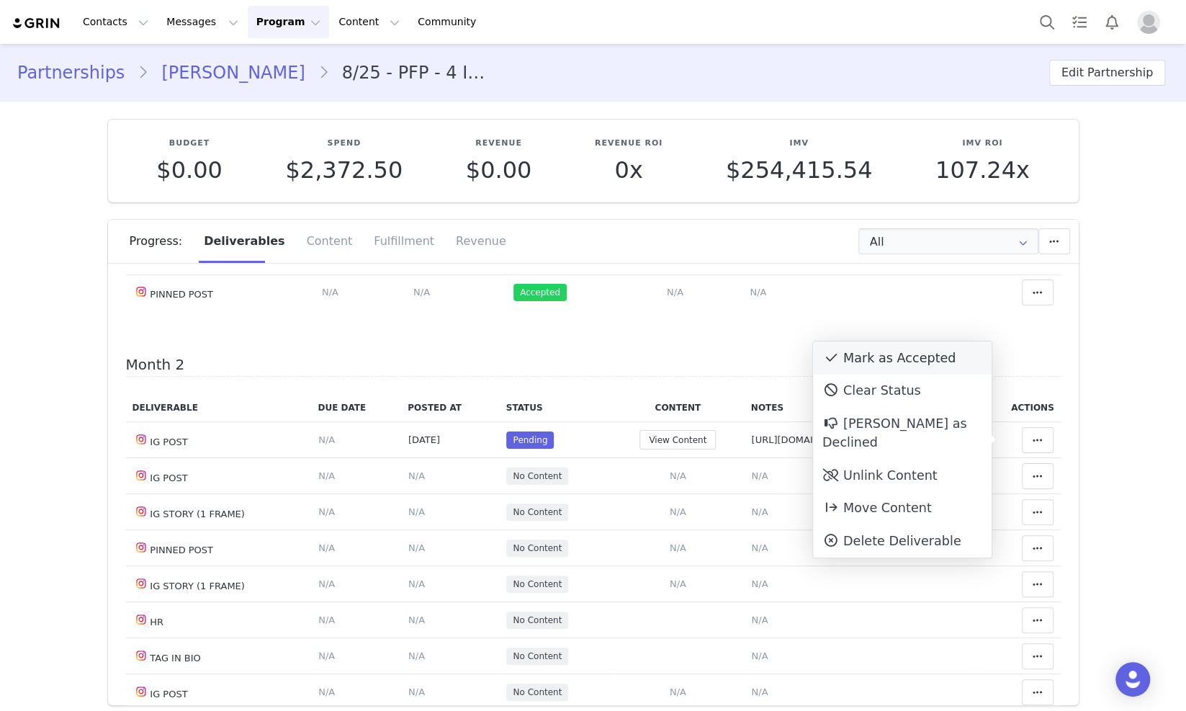
click at [944, 362] on div "Mark as Accepted" at bounding box center [902, 357] width 179 height 33
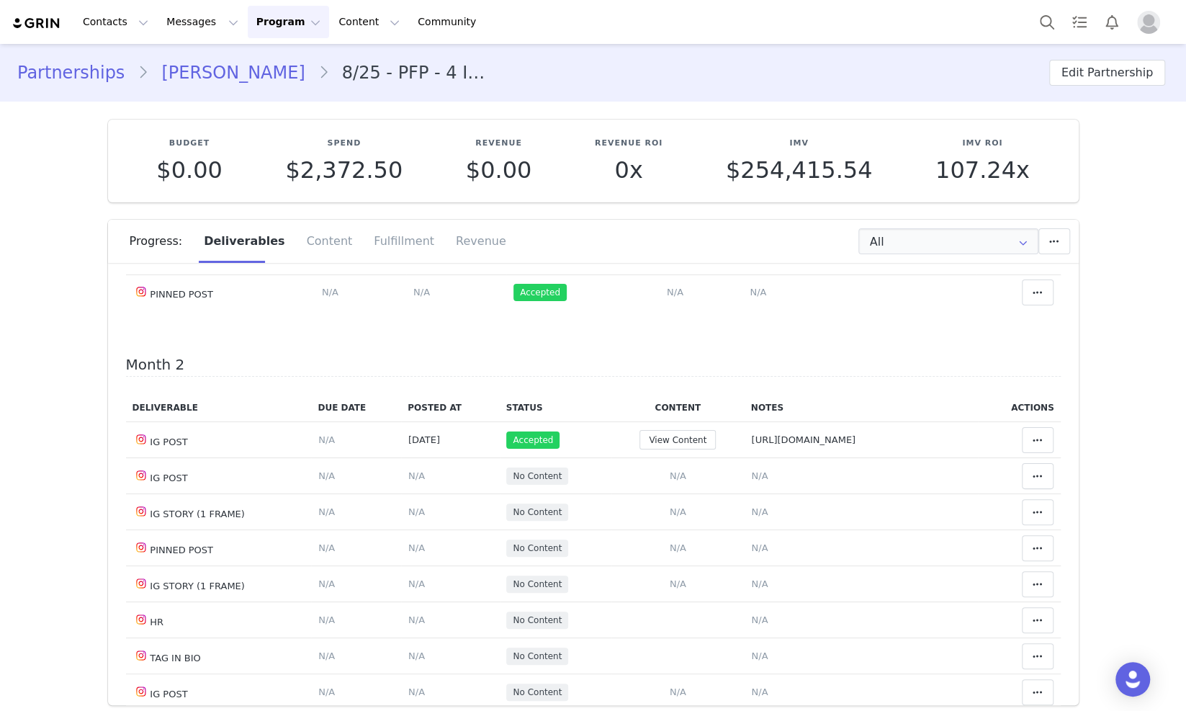
click at [270, 67] on link "Mariam Grigoryan" at bounding box center [232, 73] width 169 height 26
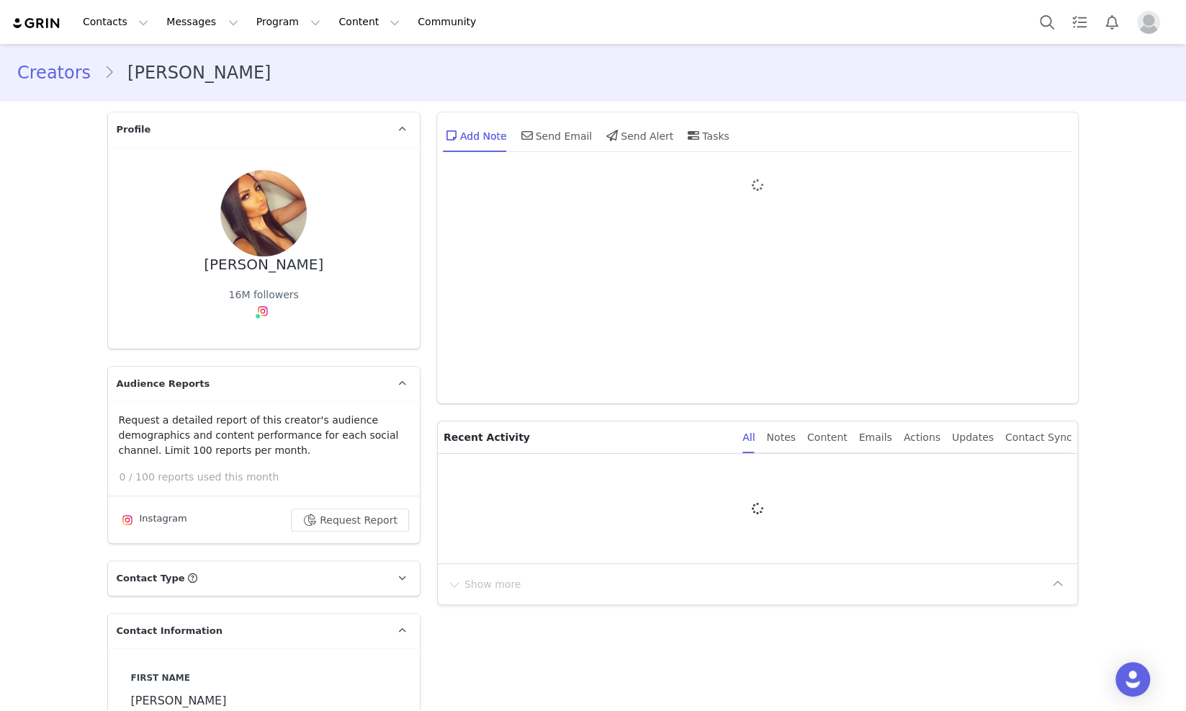
type input "+1 ([GEOGRAPHIC_DATA])"
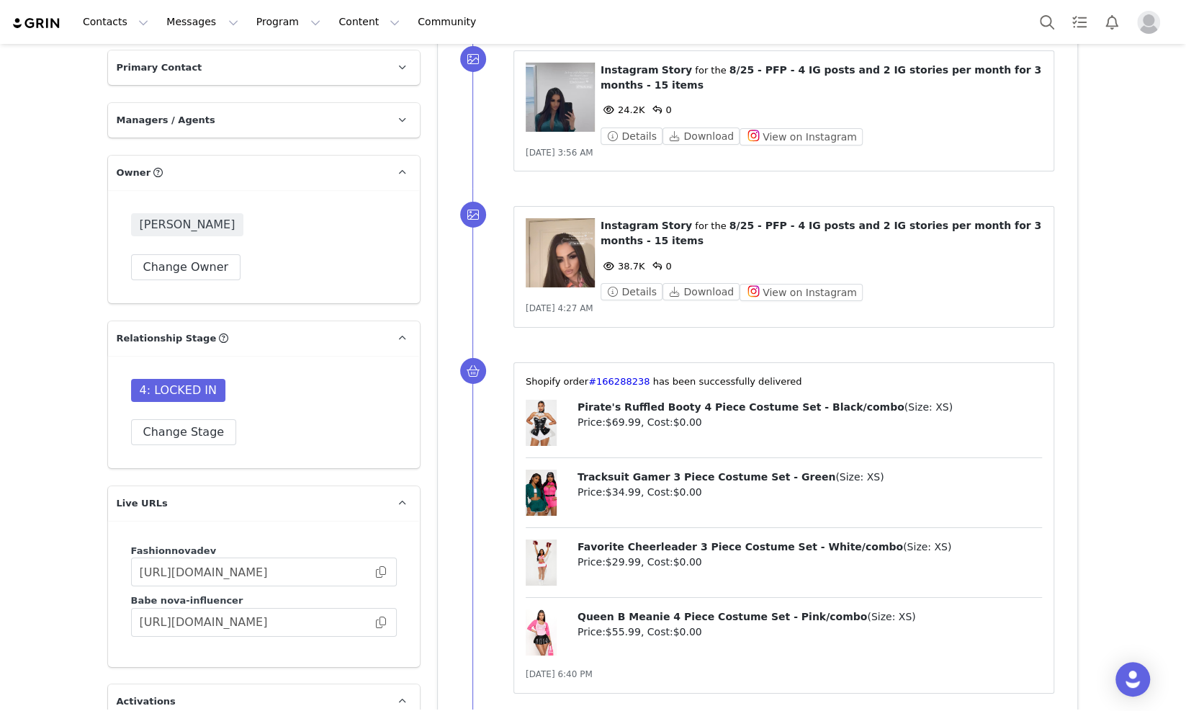
scroll to position [3511, 0]
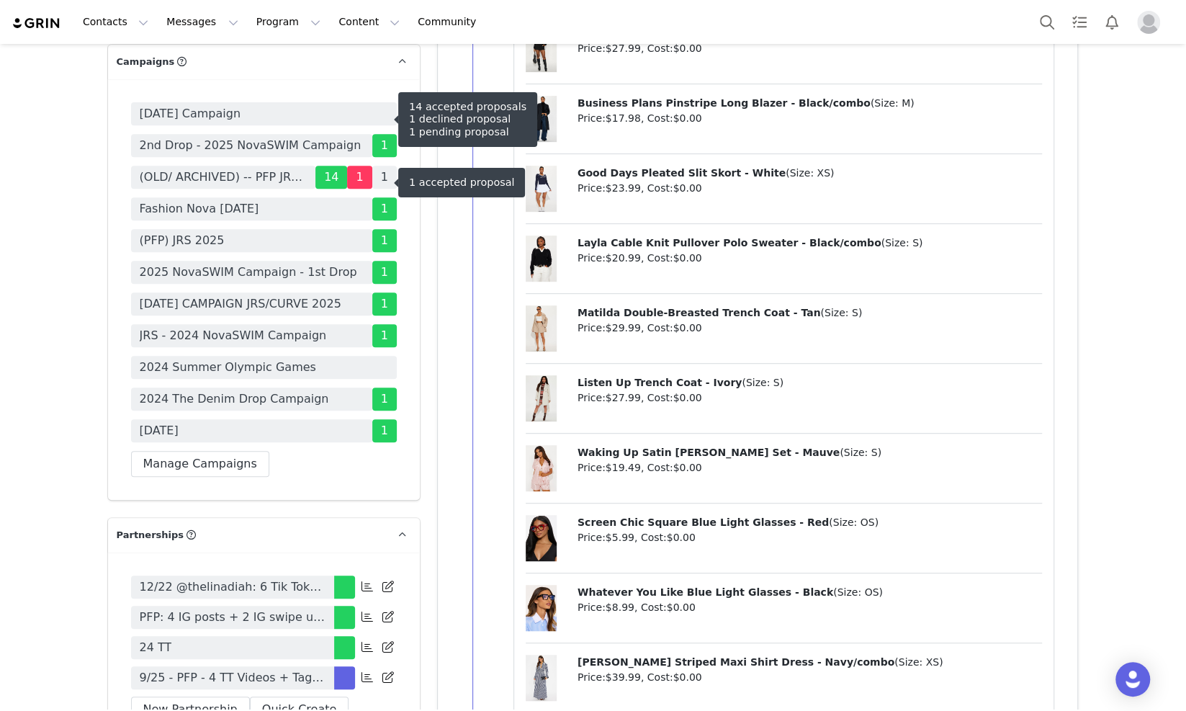
scroll to position [4051, 0]
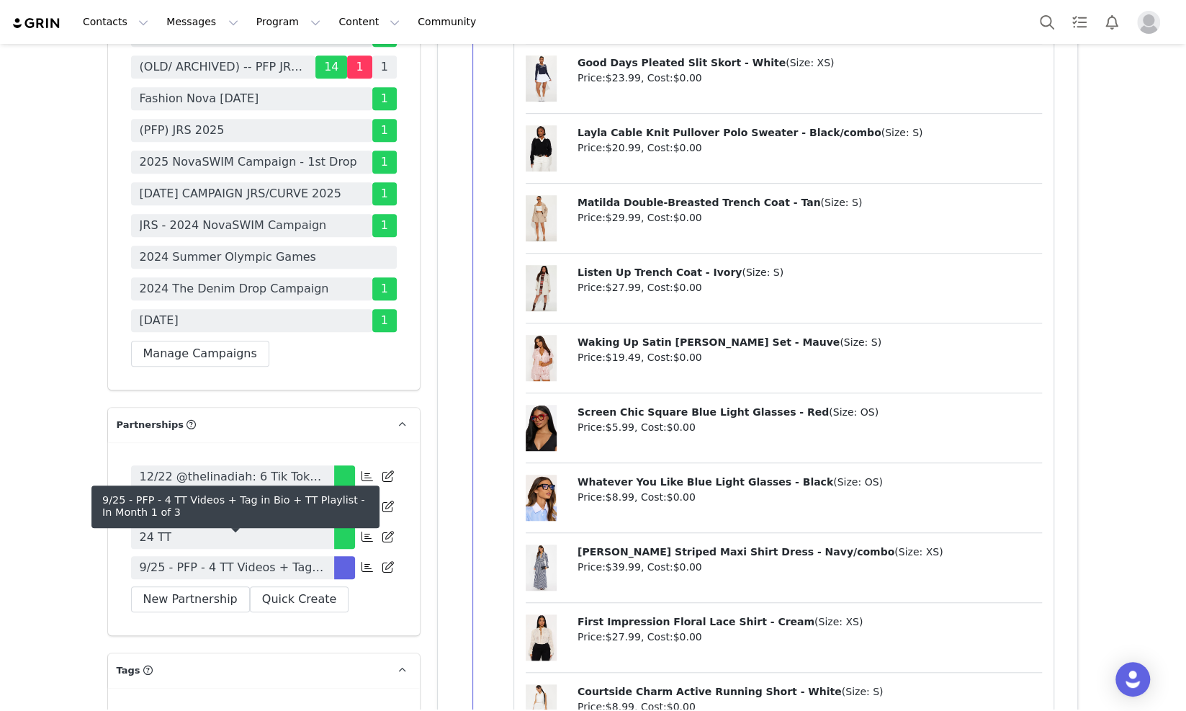
click at [227, 559] on span "9/25 - PFP - 4 TT Videos + Tag in Bio + TT Playlist" at bounding box center [233, 567] width 186 height 17
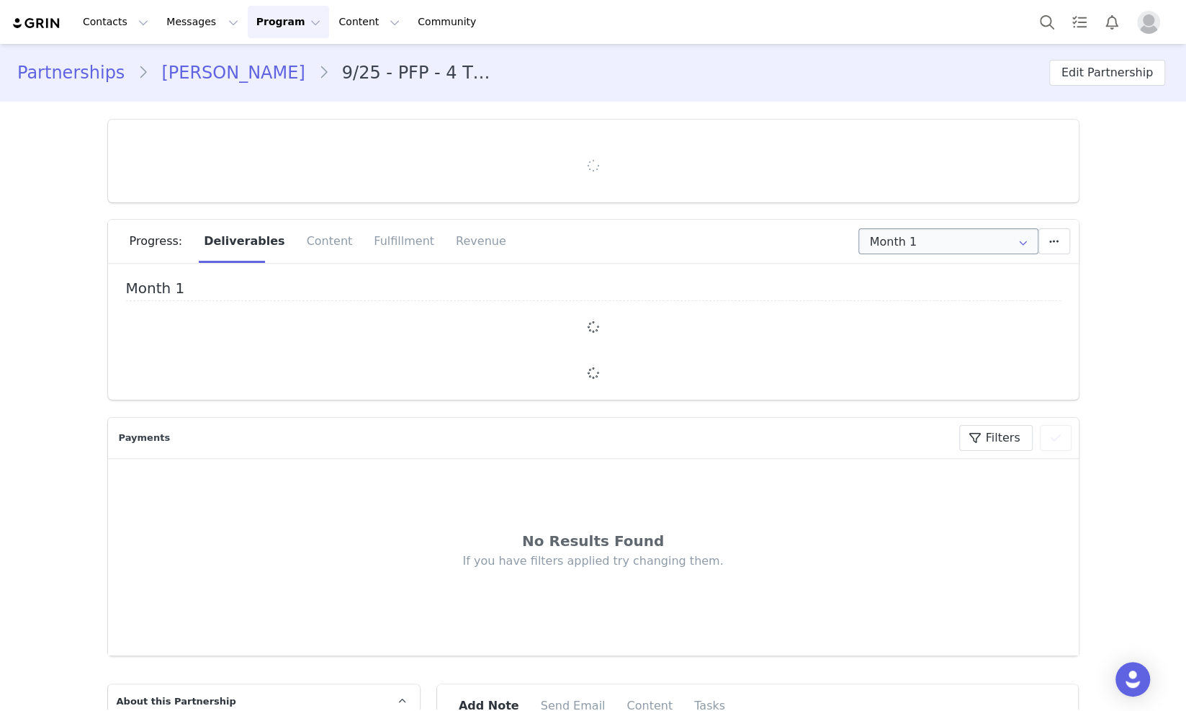
type input "+971 ([GEOGRAPHIC_DATA])"
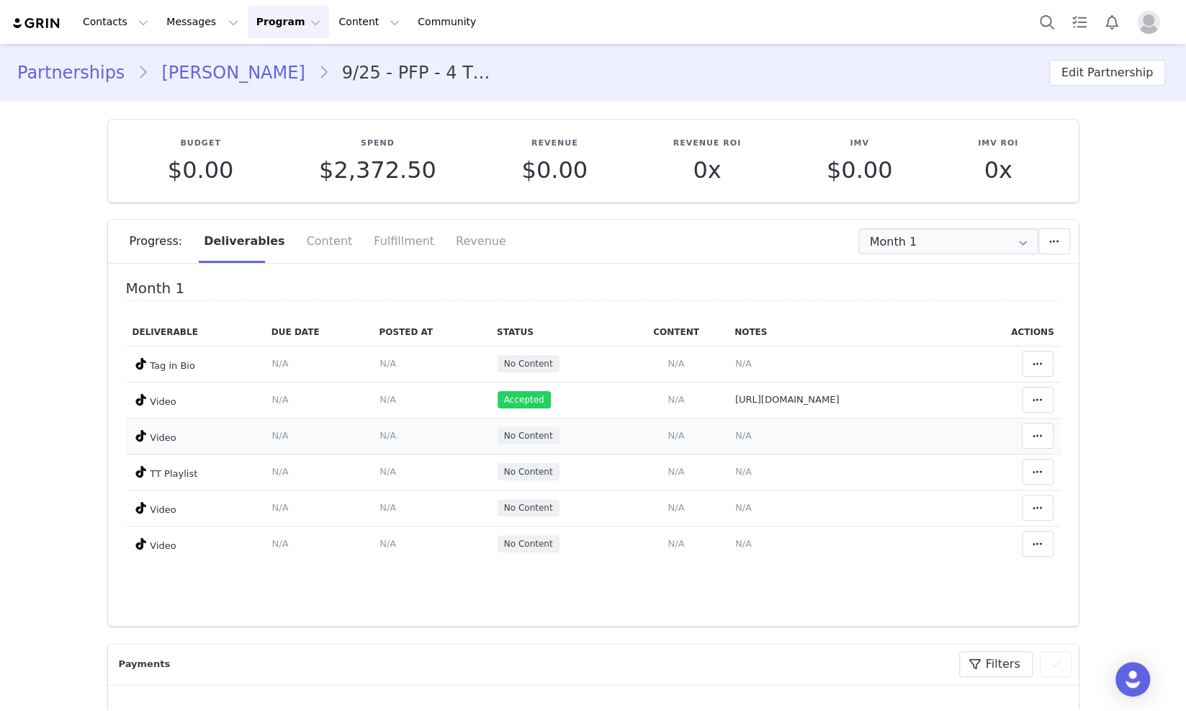
drag, startPoint x: 669, startPoint y: 434, endPoint x: 663, endPoint y: 387, distance: 47.9
click at [735, 435] on span "N/A" at bounding box center [743, 435] width 17 height 11
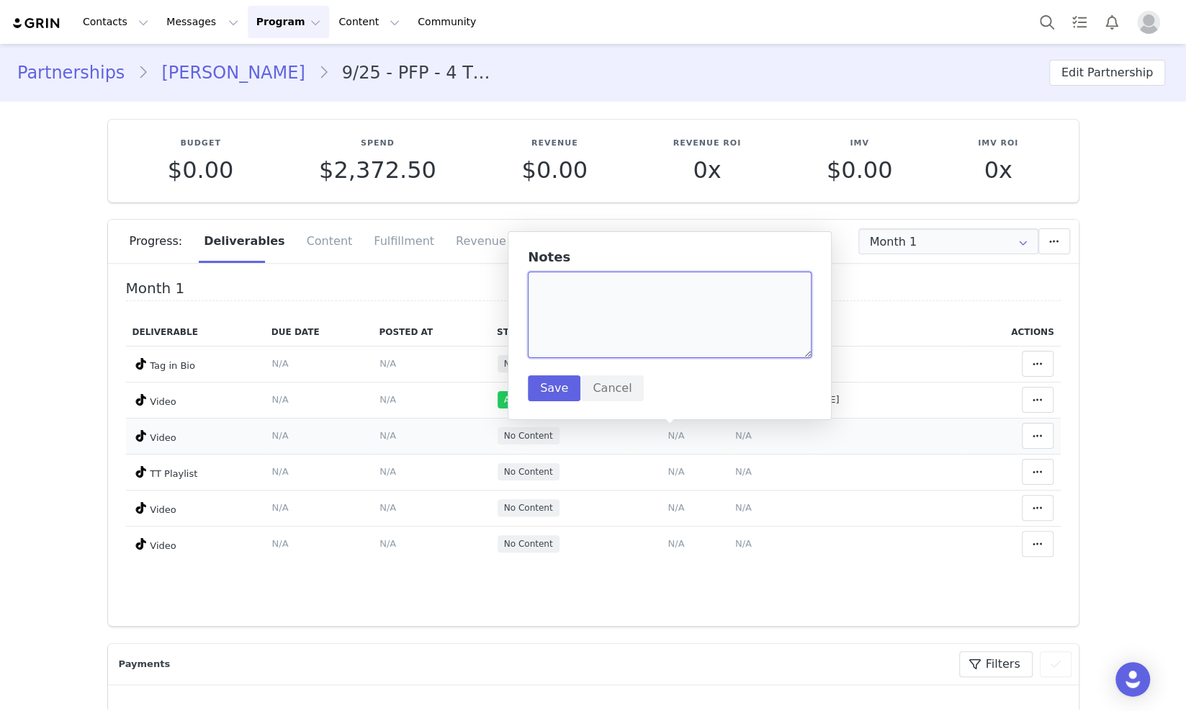
click at [669, 305] on textarea at bounding box center [670, 315] width 284 height 86
paste textarea "[URL][DOMAIN_NAME]"
type textarea "[URL][DOMAIN_NAME]"
click at [557, 385] on button "Save" at bounding box center [554, 388] width 53 height 26
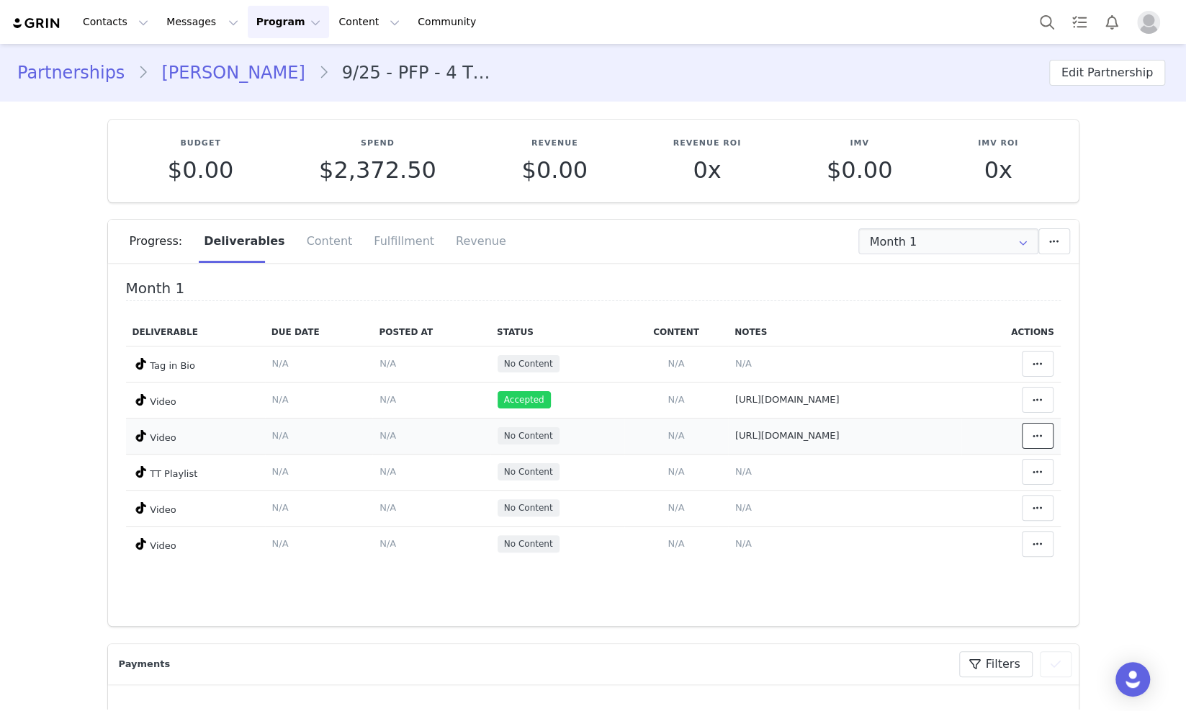
click at [1033, 434] on icon at bounding box center [1038, 436] width 10 height 12
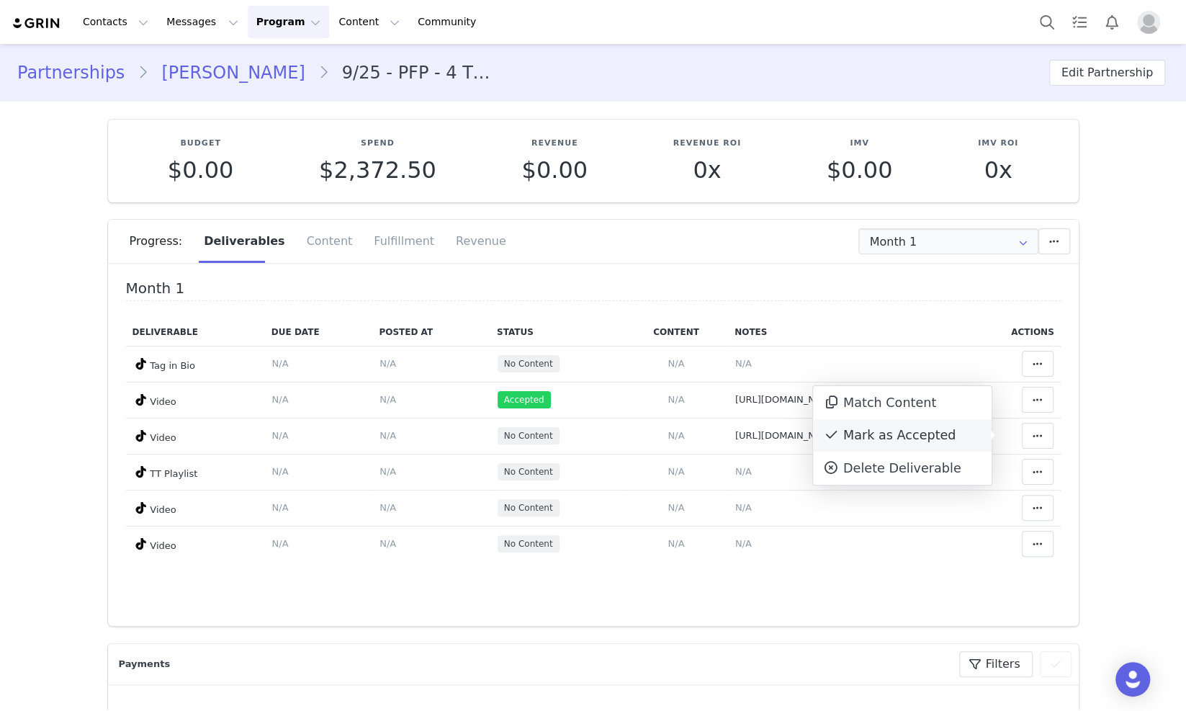
click at [938, 435] on div "Mark as Accepted" at bounding box center [902, 435] width 179 height 33
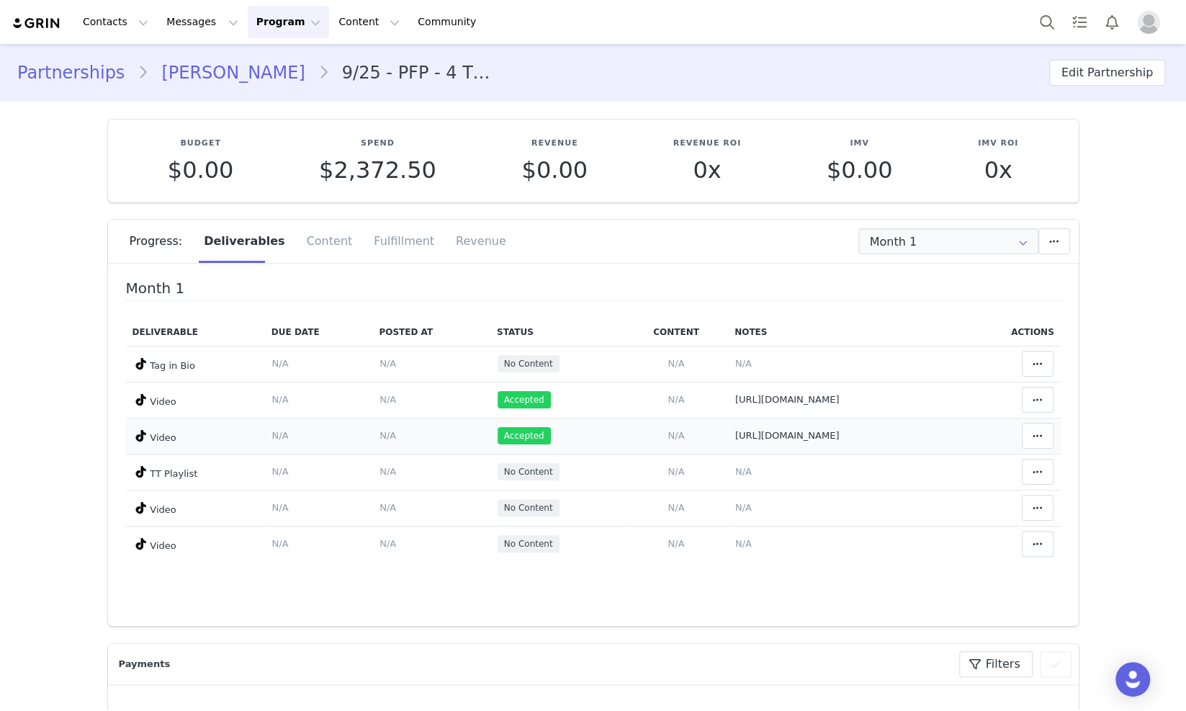
click at [380, 431] on span "N/A" at bounding box center [388, 435] width 17 height 11
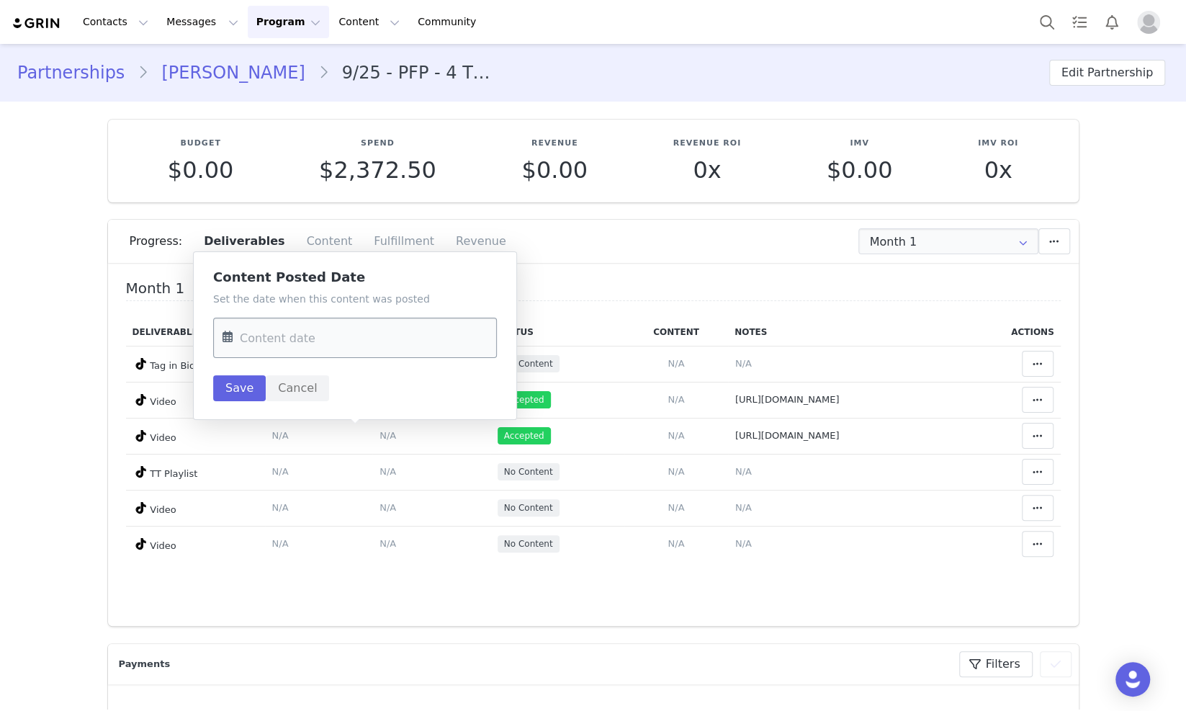
click at [328, 347] on input "text" at bounding box center [355, 338] width 284 height 40
click at [418, 529] on span "27" at bounding box center [419, 533] width 17 height 17
type input "[DATE]"
click at [246, 388] on button "Save" at bounding box center [239, 388] width 53 height 26
